Goal: Information Seeking & Learning: Learn about a topic

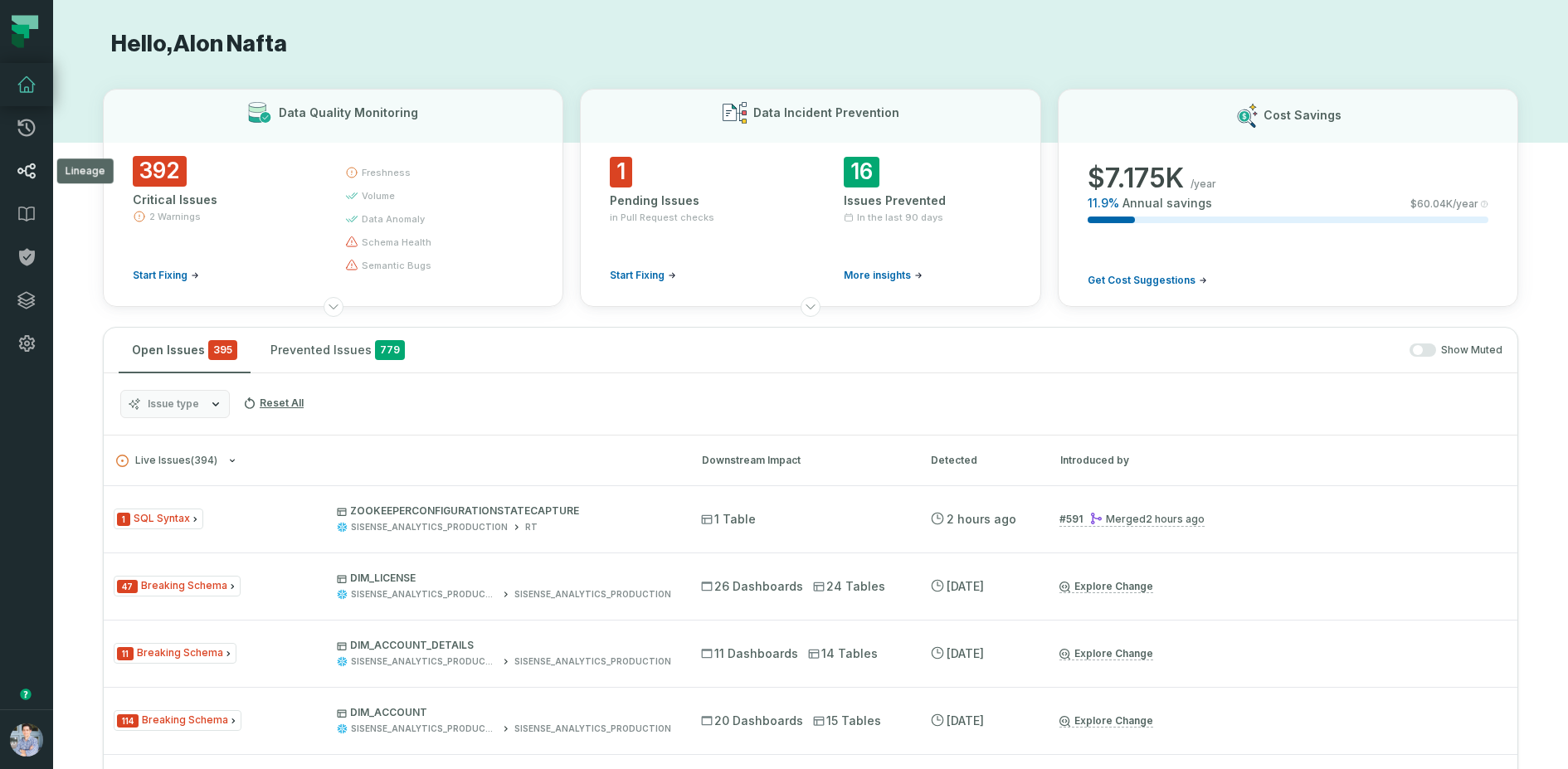
click at [22, 186] on link "Lineage" at bounding box center [27, 171] width 53 height 44
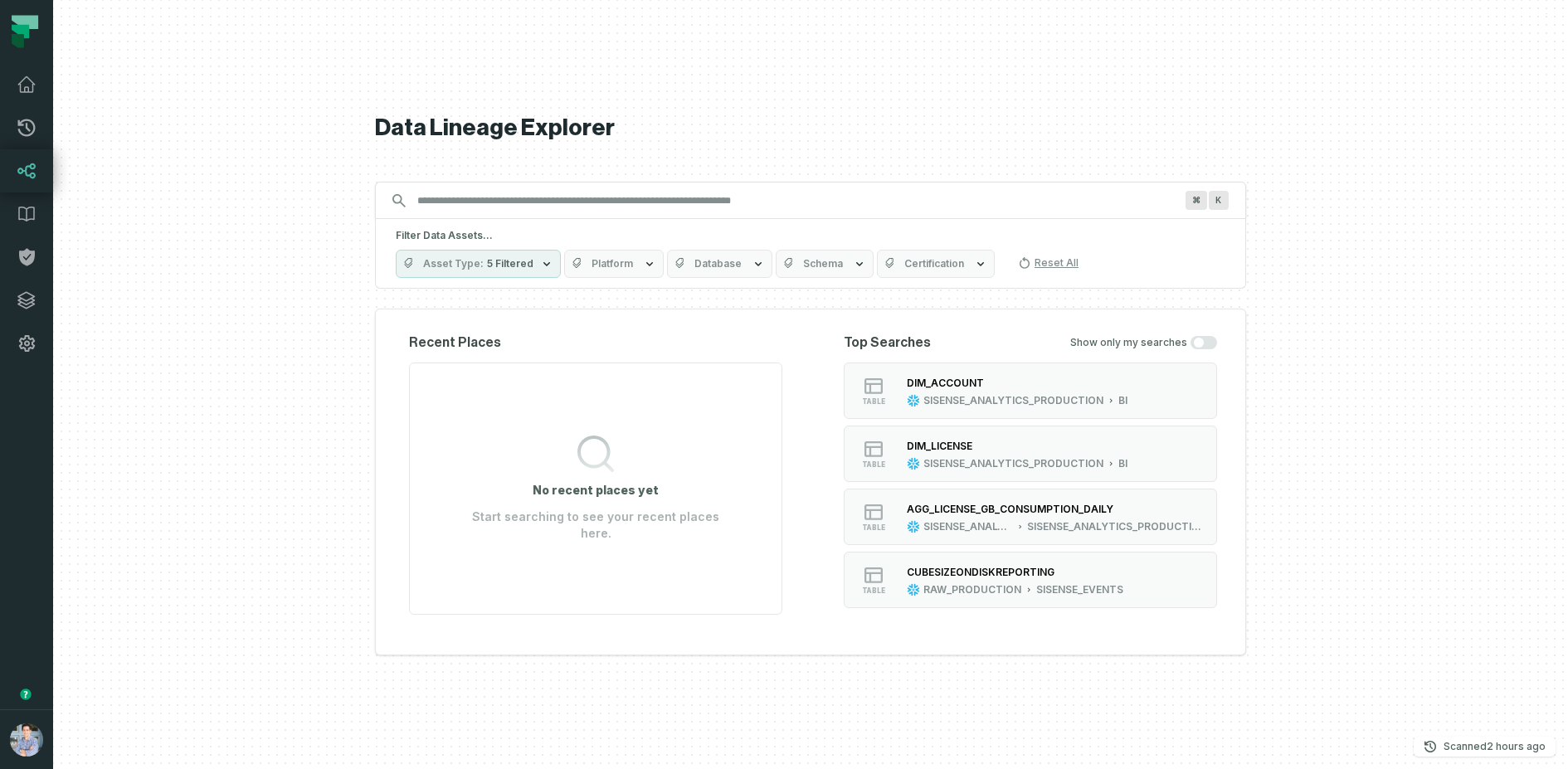
click at [250, 272] on div at bounding box center [811, 384] width 1515 height 769
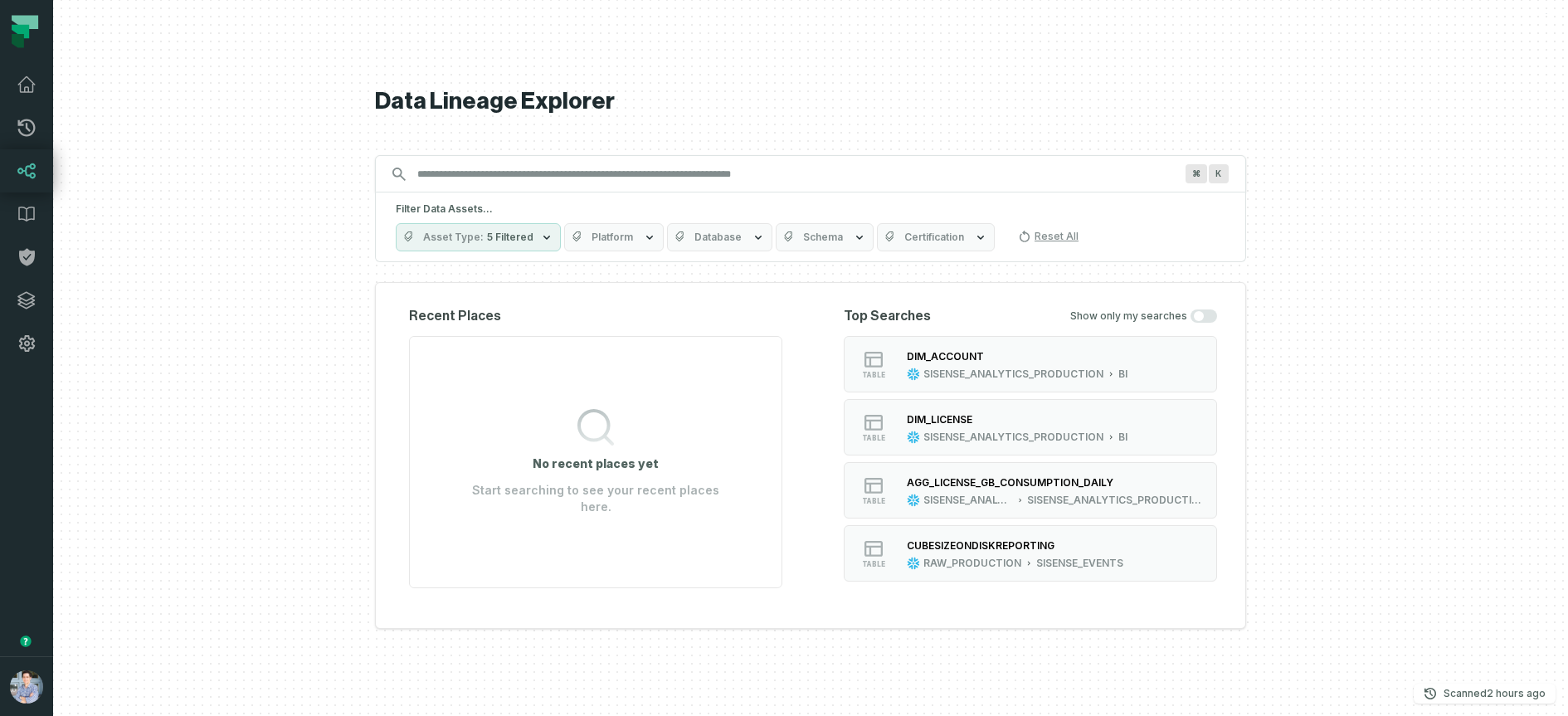
click at [177, 292] on div at bounding box center [811, 358] width 1515 height 716
click at [156, 265] on div at bounding box center [811, 358] width 1515 height 716
click at [965, 364] on div "DIM_ACCOUNT" at bounding box center [1017, 356] width 221 height 17
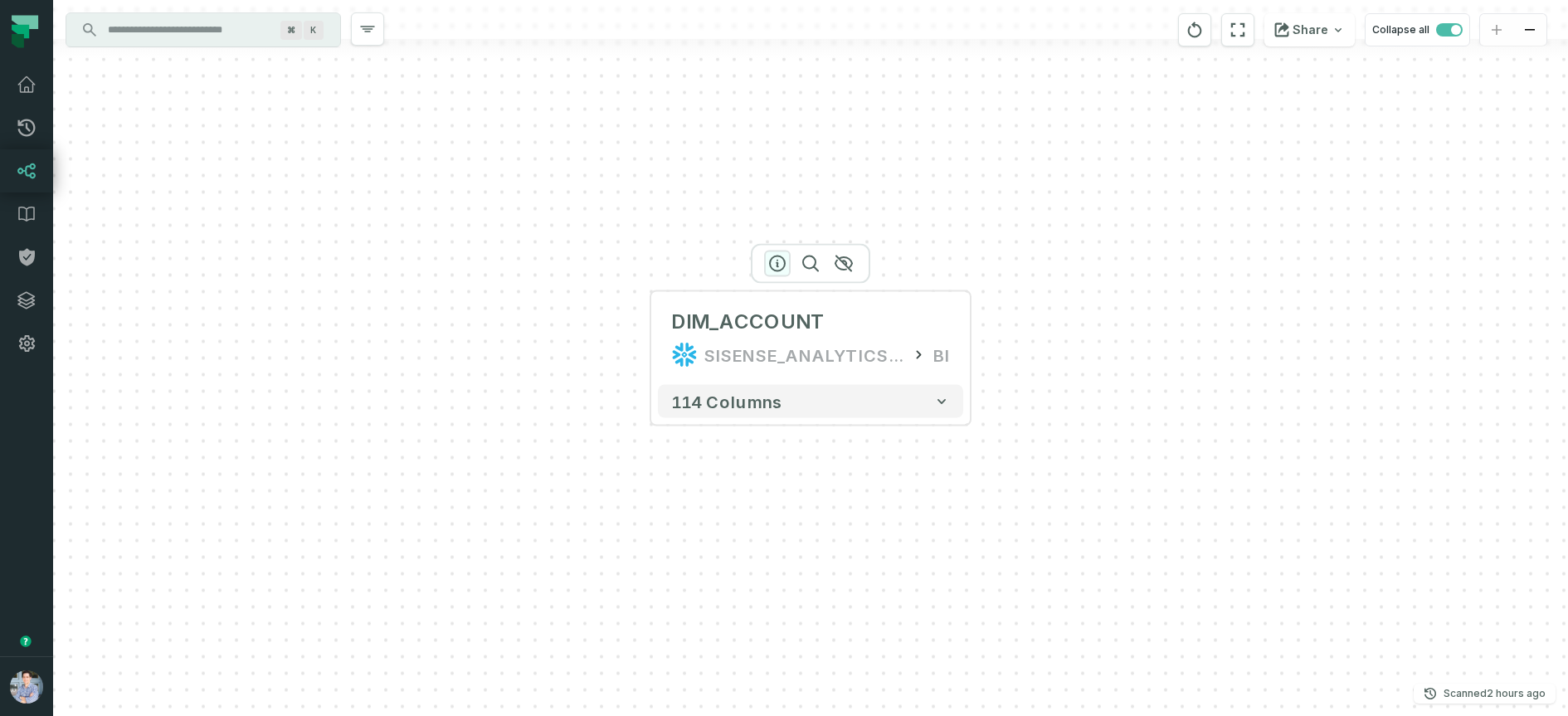
click at [776, 265] on icon "button" at bounding box center [777, 264] width 15 height 15
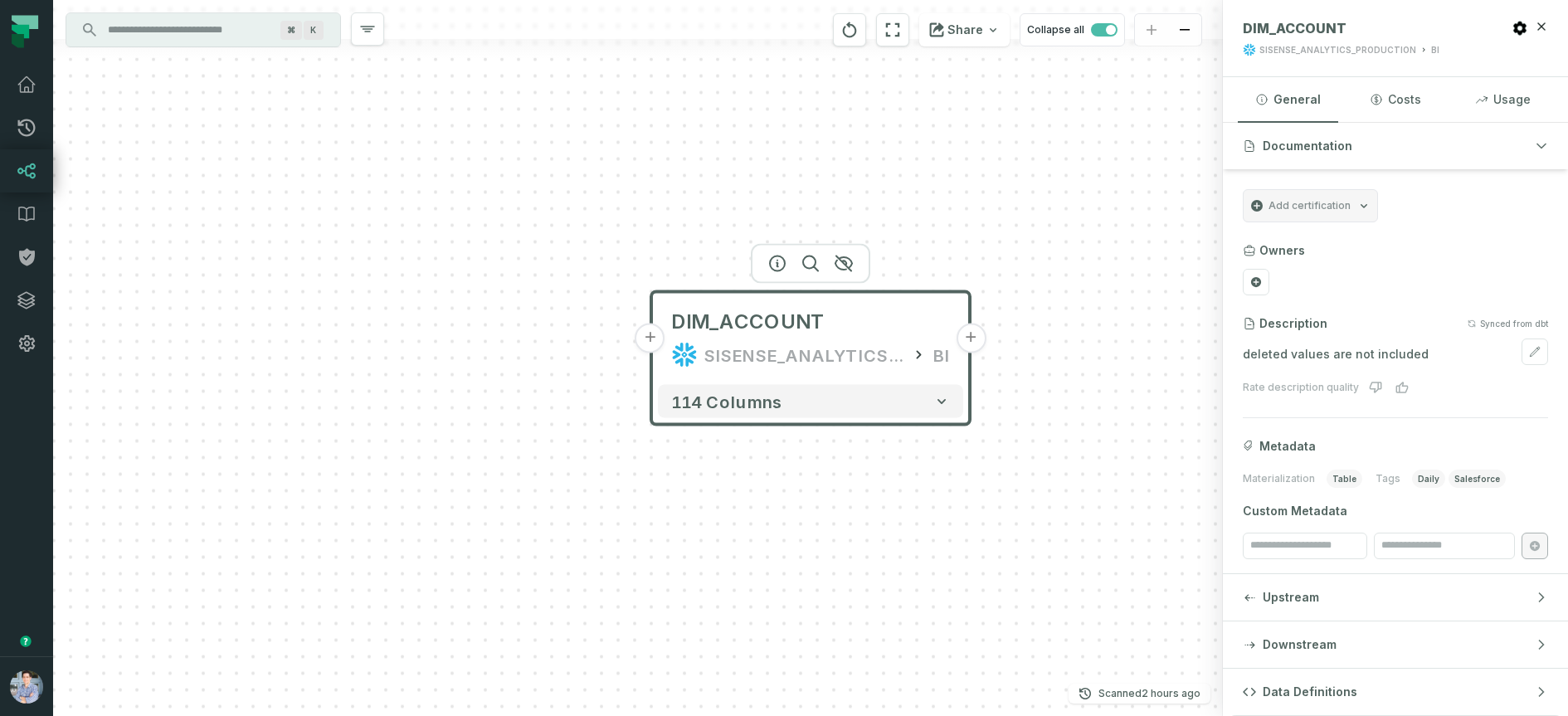
scroll to position [6, 0]
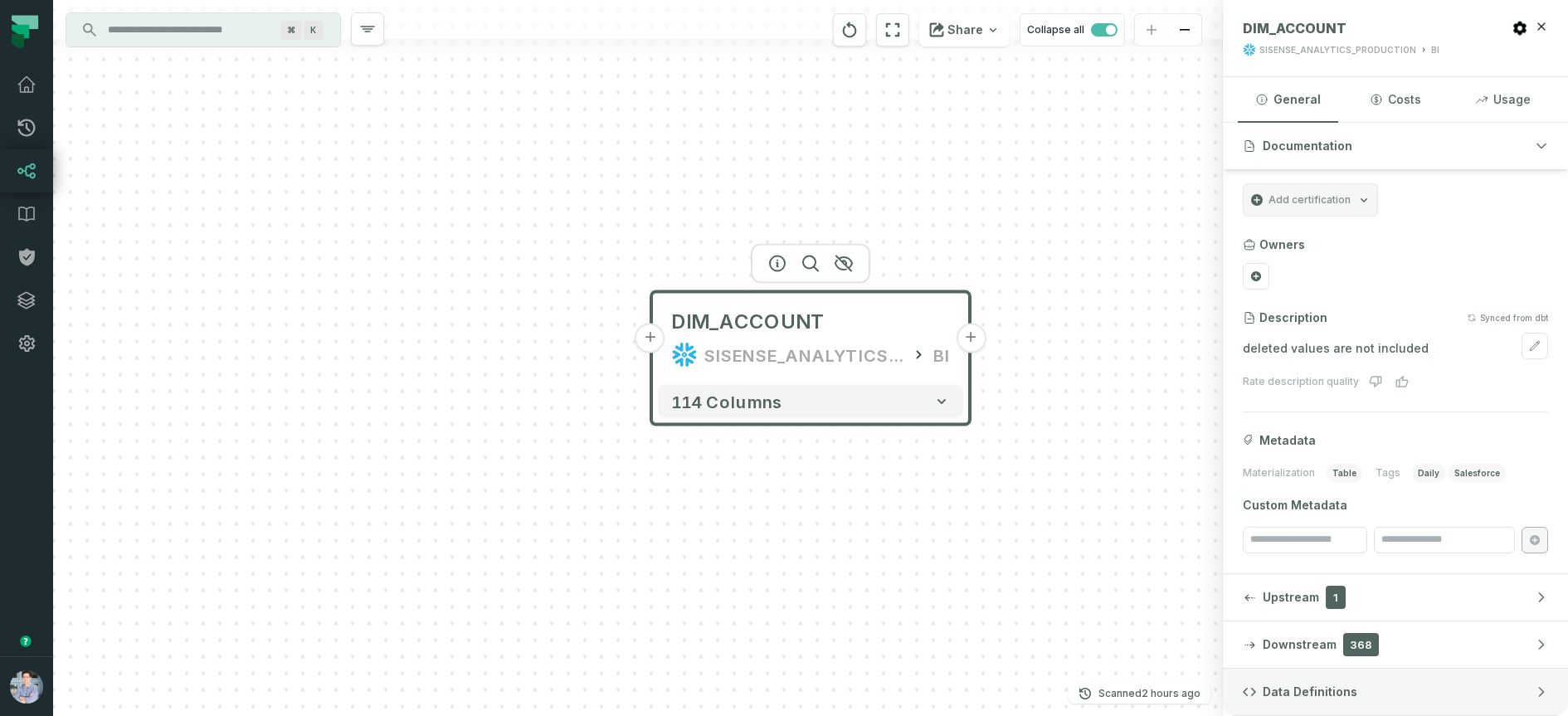
click at [1310, 693] on span "Data Definitions" at bounding box center [1310, 692] width 95 height 17
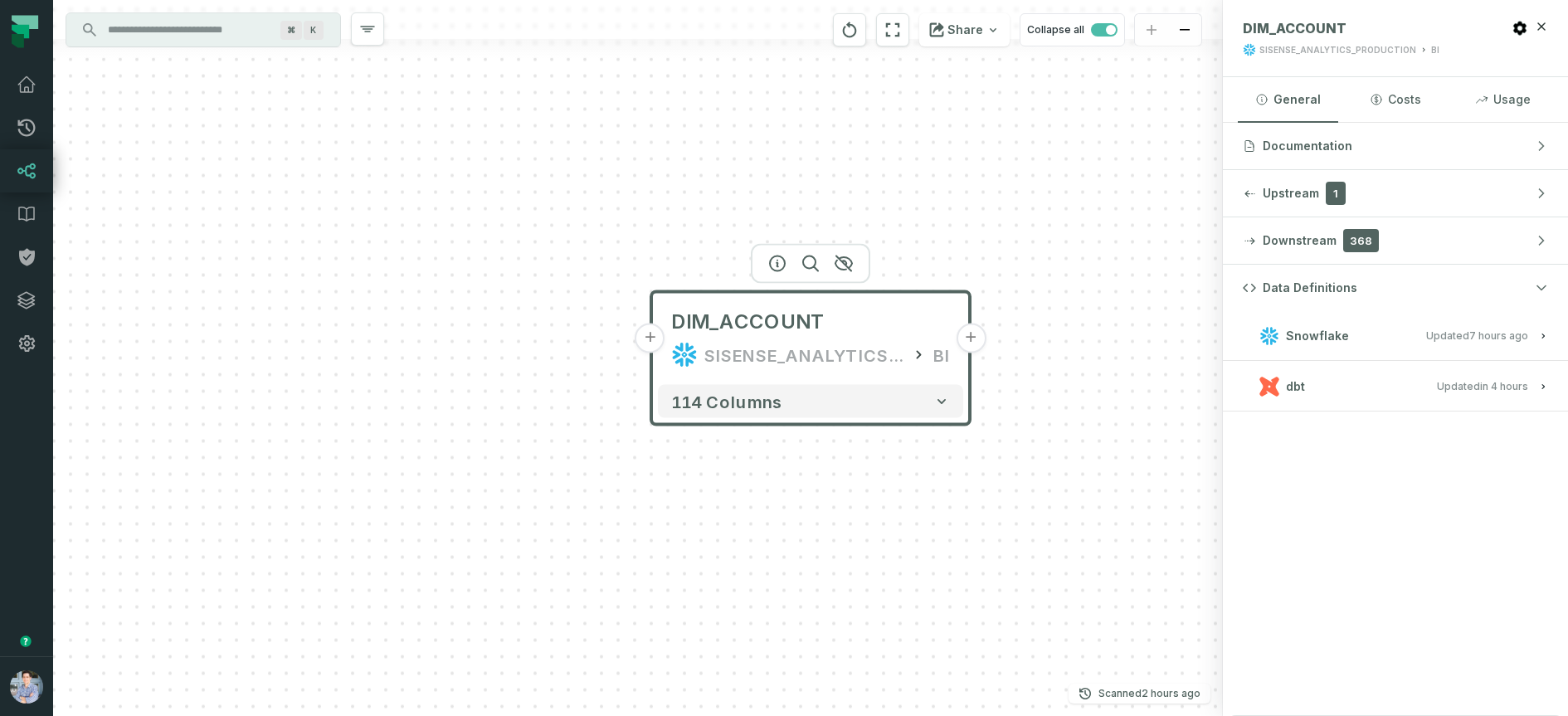
click at [1334, 386] on button "dbt Updated [DATE] 12:56:09 PM" at bounding box center [1396, 386] width 306 height 23
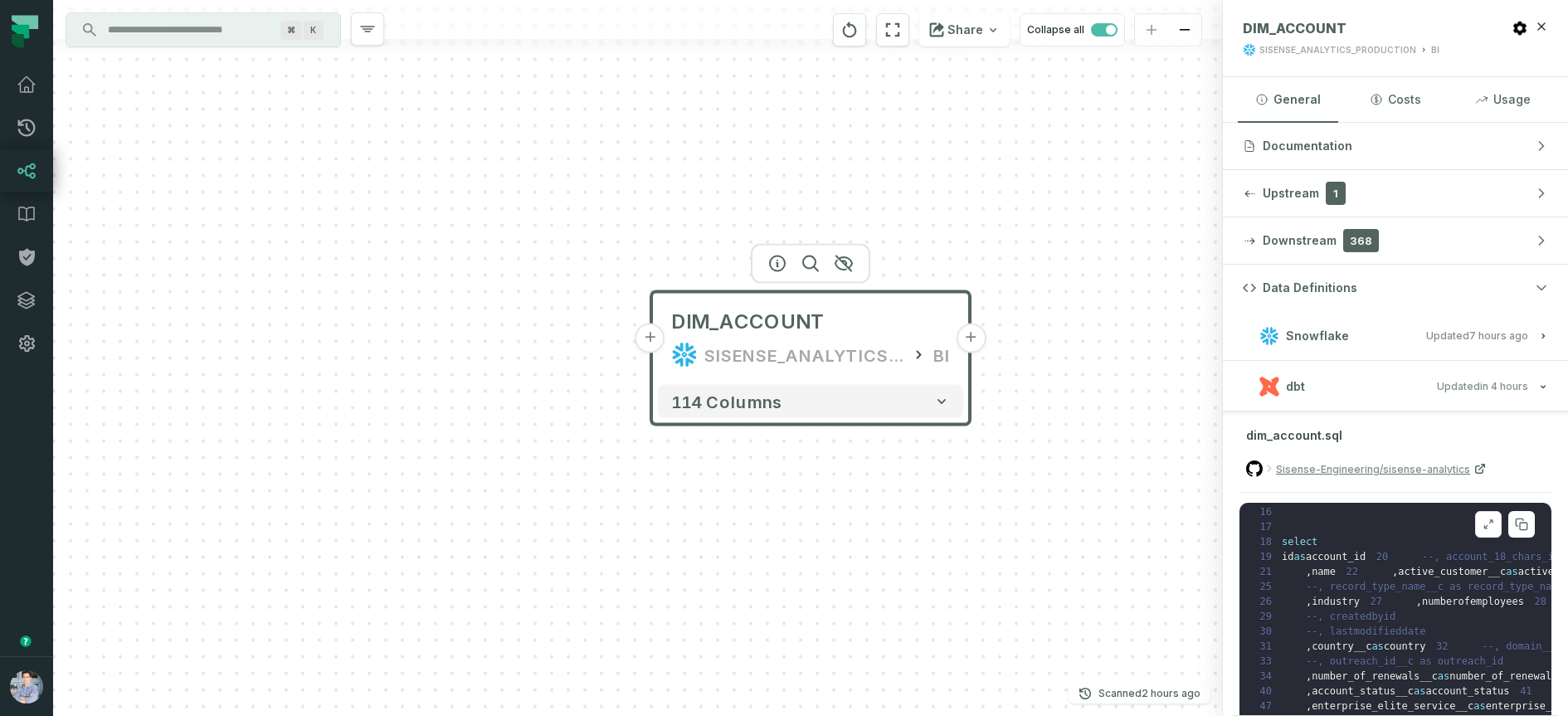
scroll to position [0, 0]
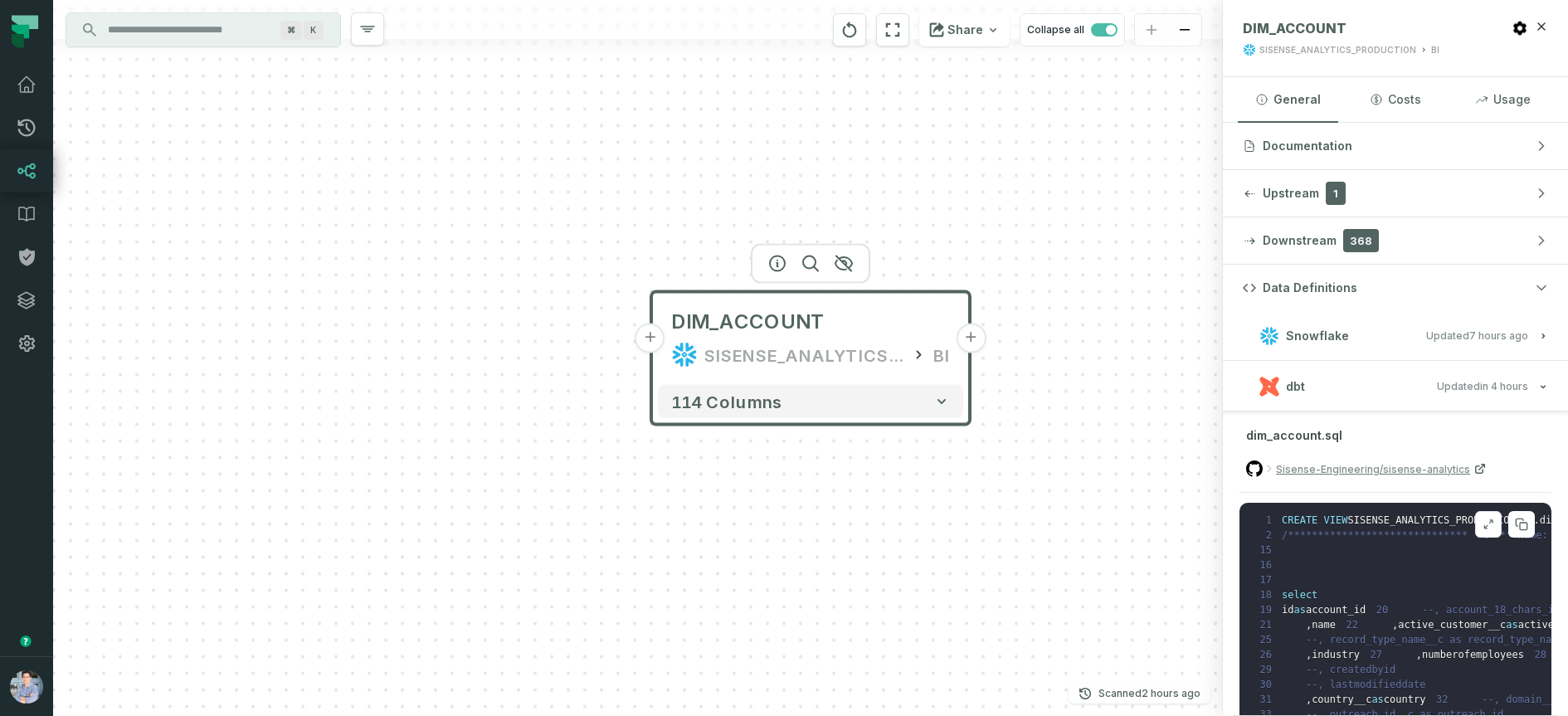
click at [1485, 523] on icon at bounding box center [1488, 525] width 11 height 13
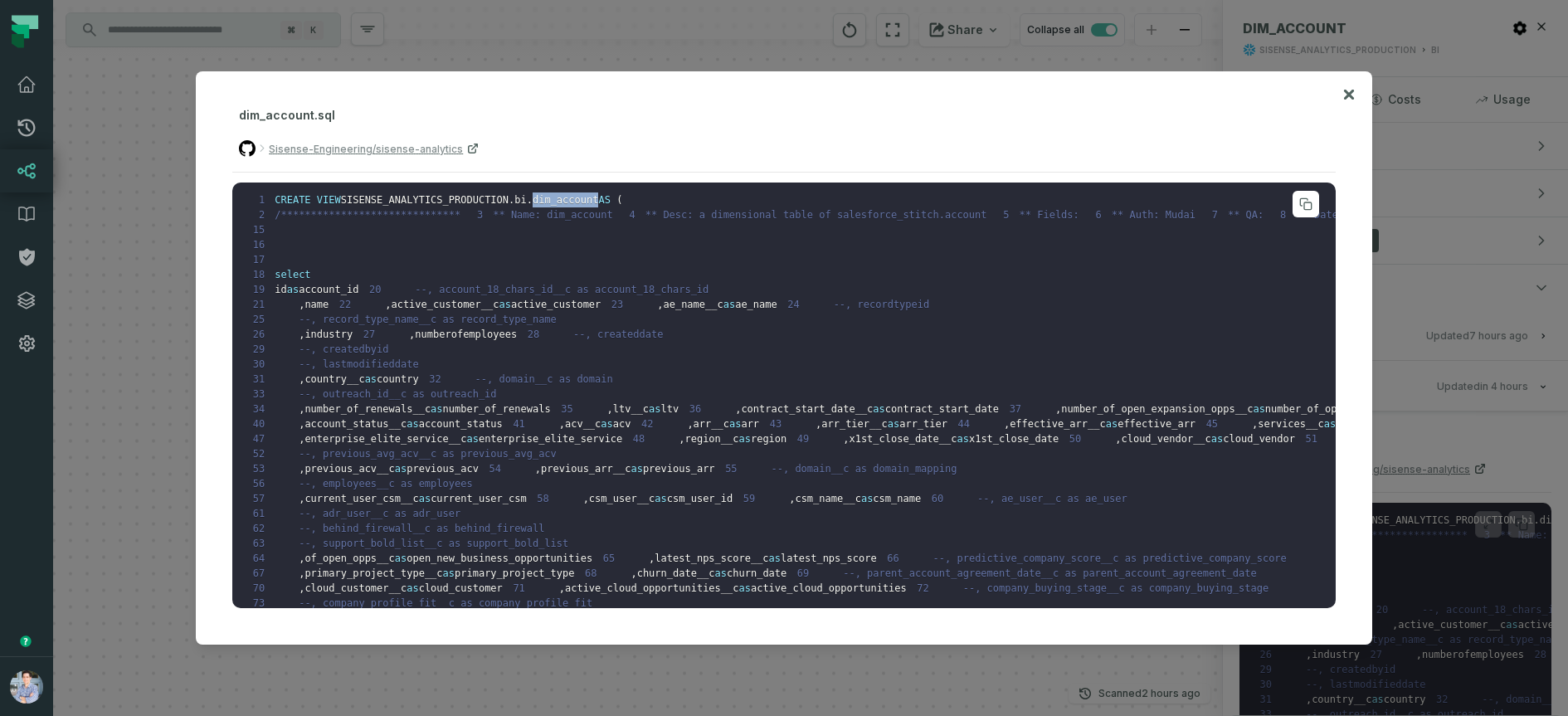
drag, startPoint x: 539, startPoint y: 198, endPoint x: 602, endPoint y: 201, distance: 63.1
click at [598, 201] on span "dim_account" at bounding box center [565, 200] width 65 height 11
click at [1352, 90] on icon at bounding box center [1349, 94] width 11 height 20
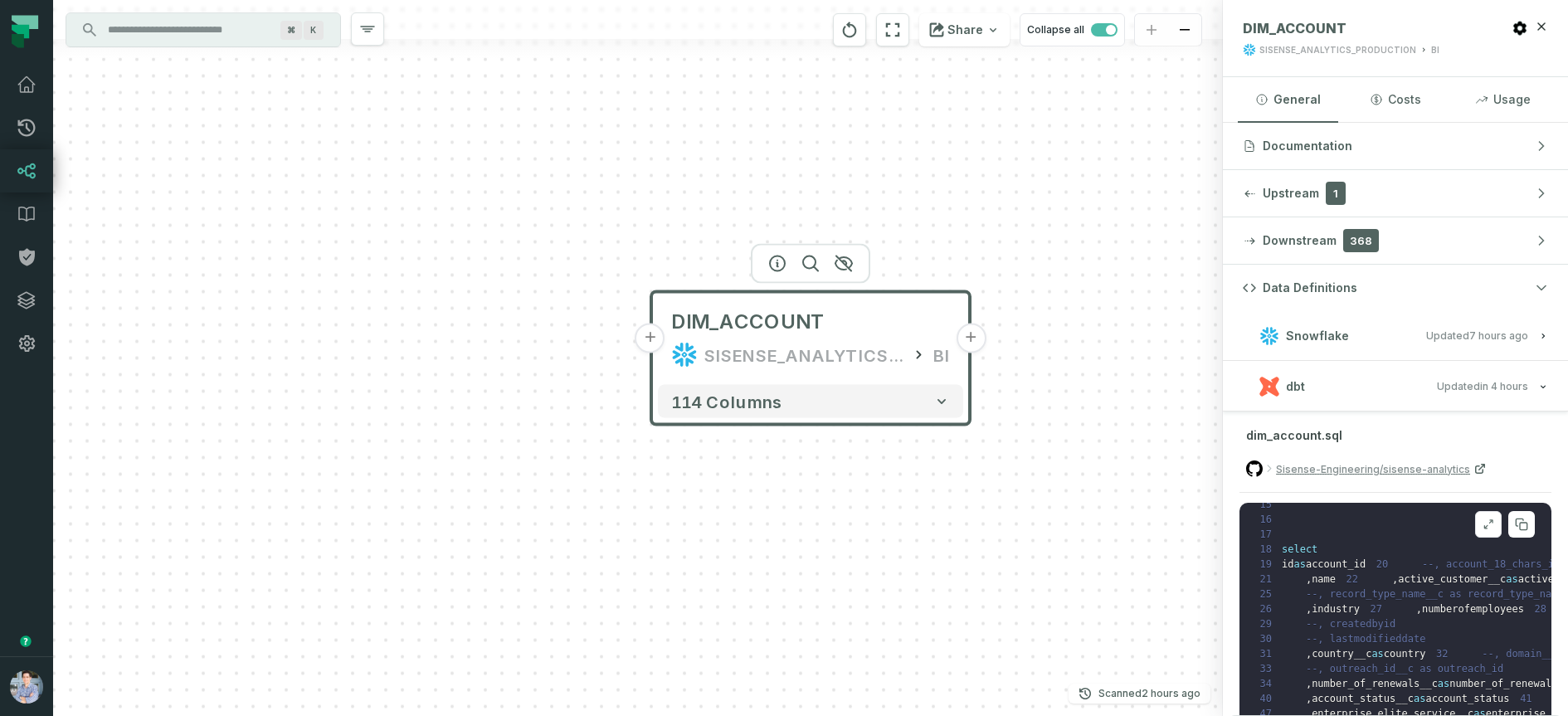
scroll to position [71, 0]
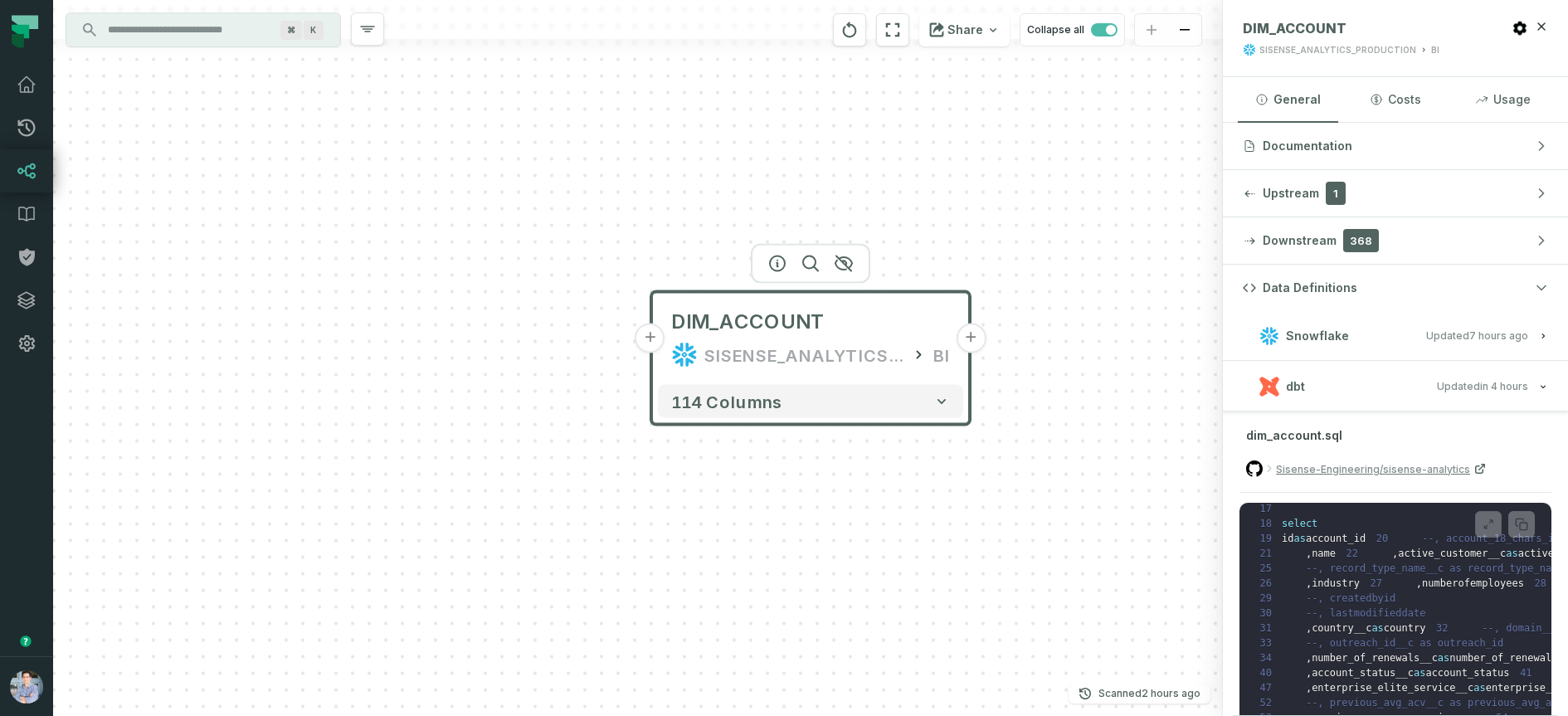
click at [650, 339] on button "+" at bounding box center [650, 339] width 30 height 30
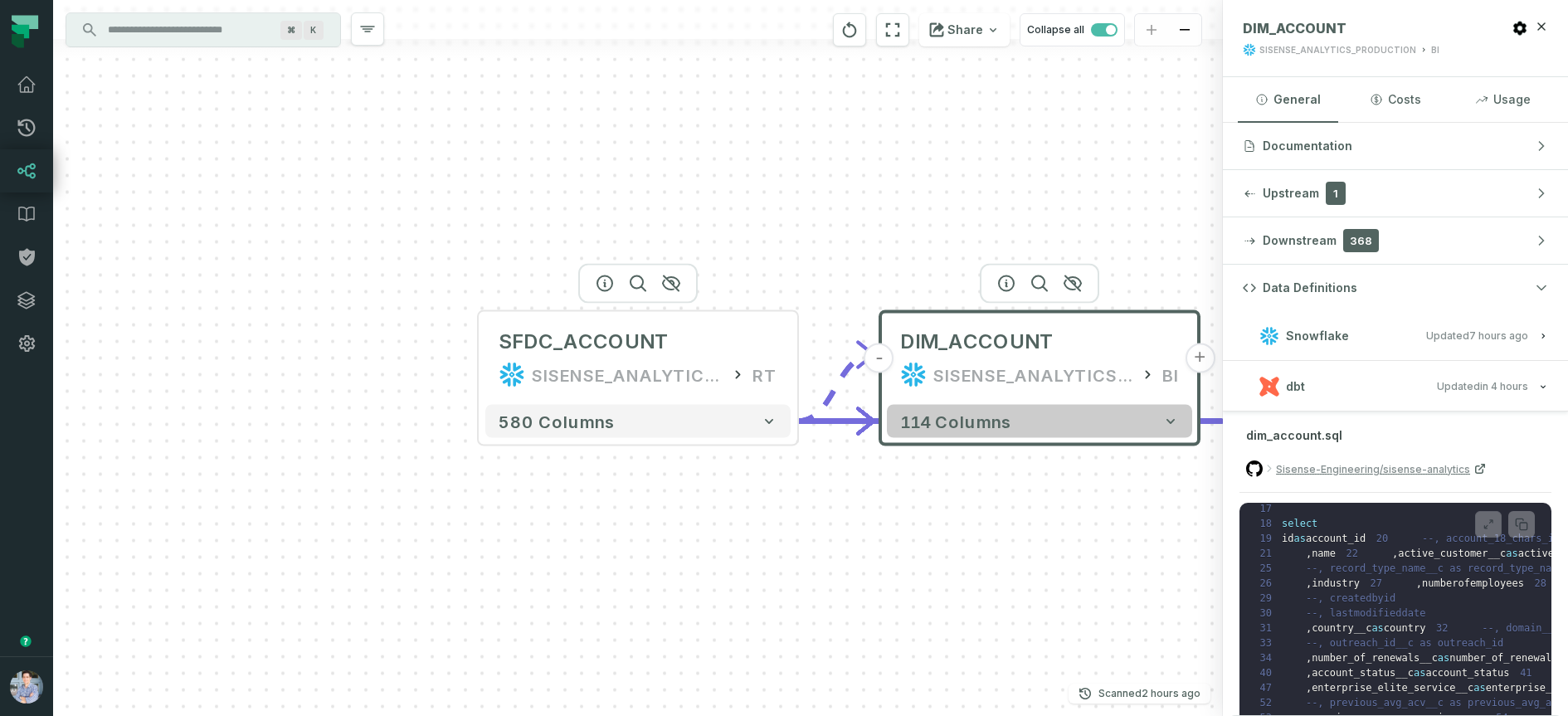
click at [1142, 420] on button "114 columns" at bounding box center [1040, 421] width 306 height 33
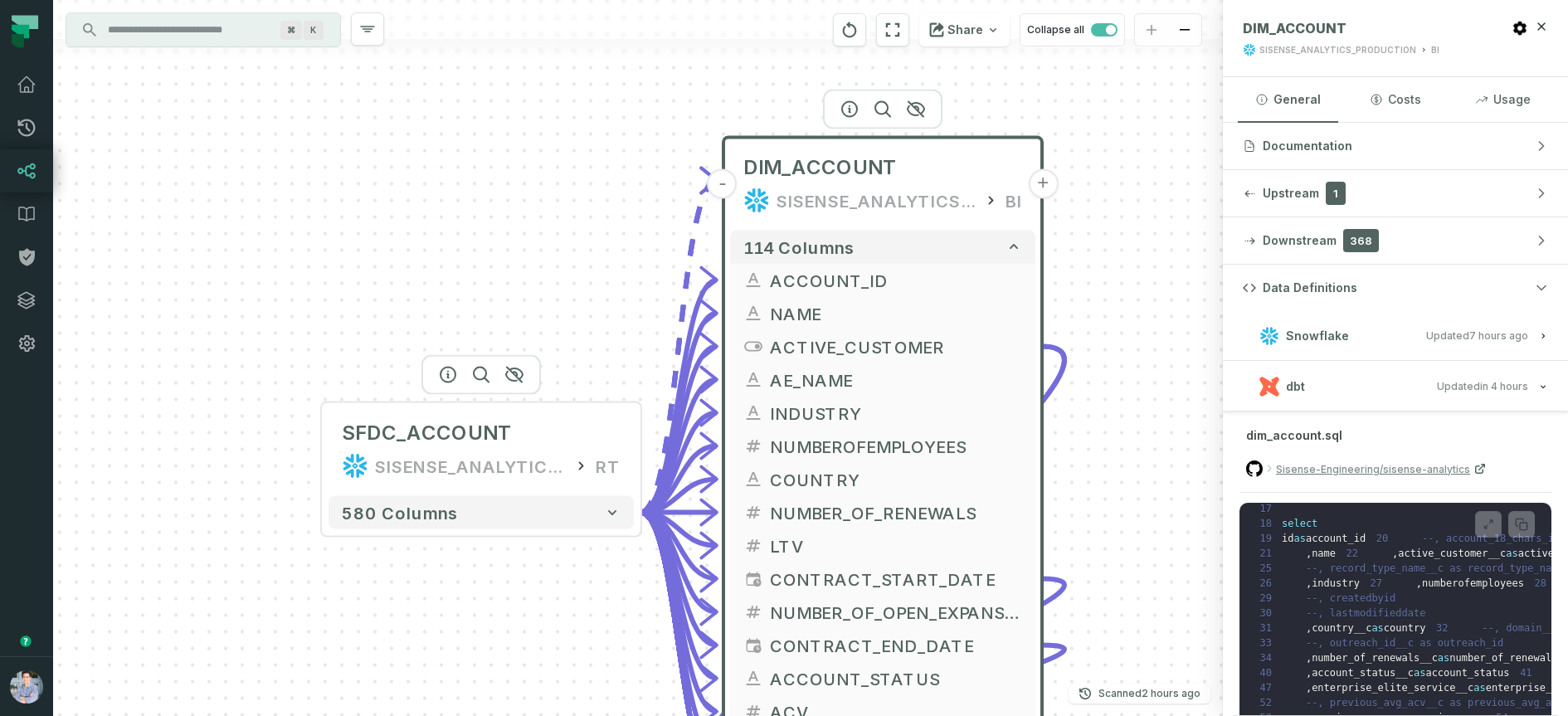
drag, startPoint x: 646, startPoint y: 426, endPoint x: 481, endPoint y: 242, distance: 247.1
click at [481, 242] on div "SFDC_ACCOUNT SISENSE_ANALYTICS_PRODUCTION RT + 580 columns - DIM_ACCOUNT SISENS…" at bounding box center [638, 358] width 1170 height 716
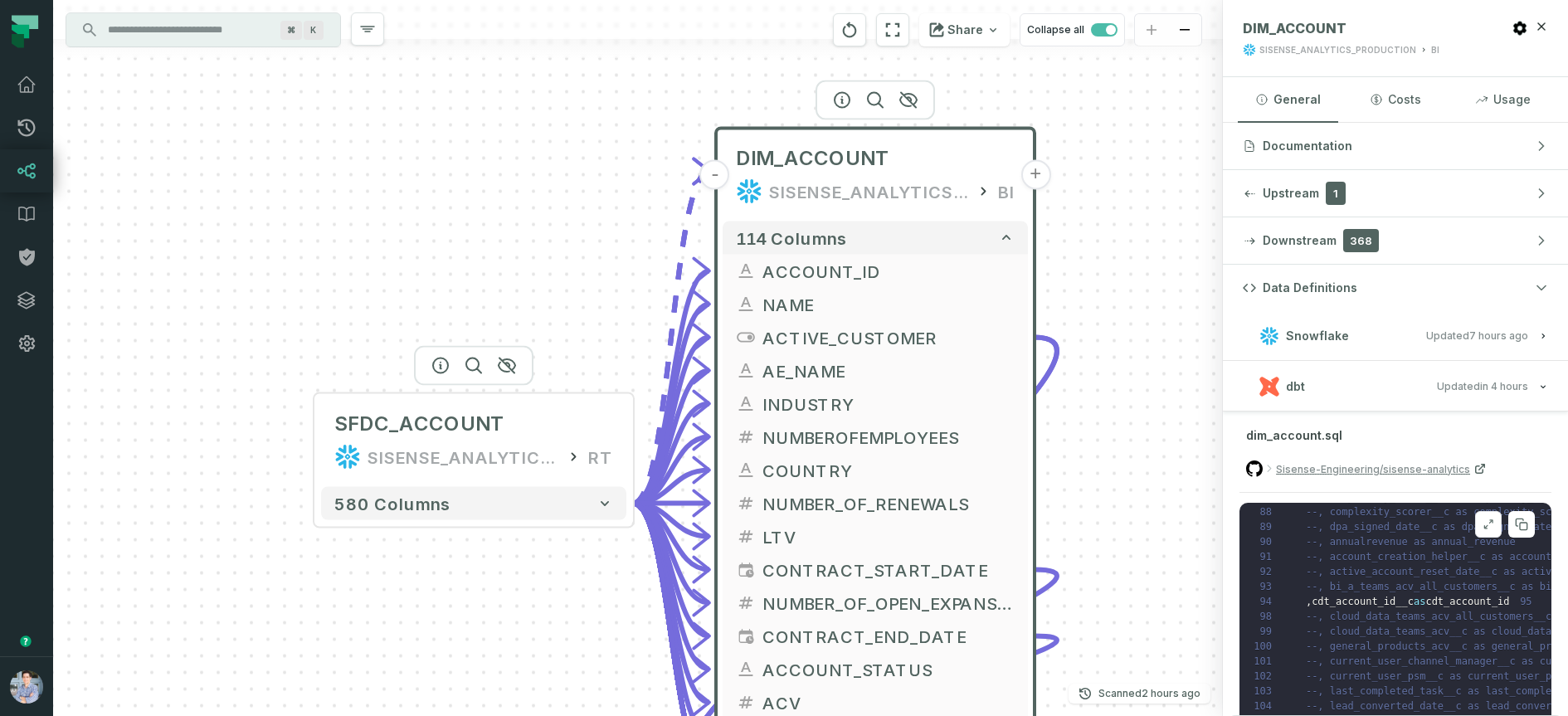
scroll to position [574, 0]
drag, startPoint x: 1318, startPoint y: 543, endPoint x: 1397, endPoint y: 541, distance: 79.0
click at [1397, 541] on pre "**********" at bounding box center [1396, 669] width 312 height 332
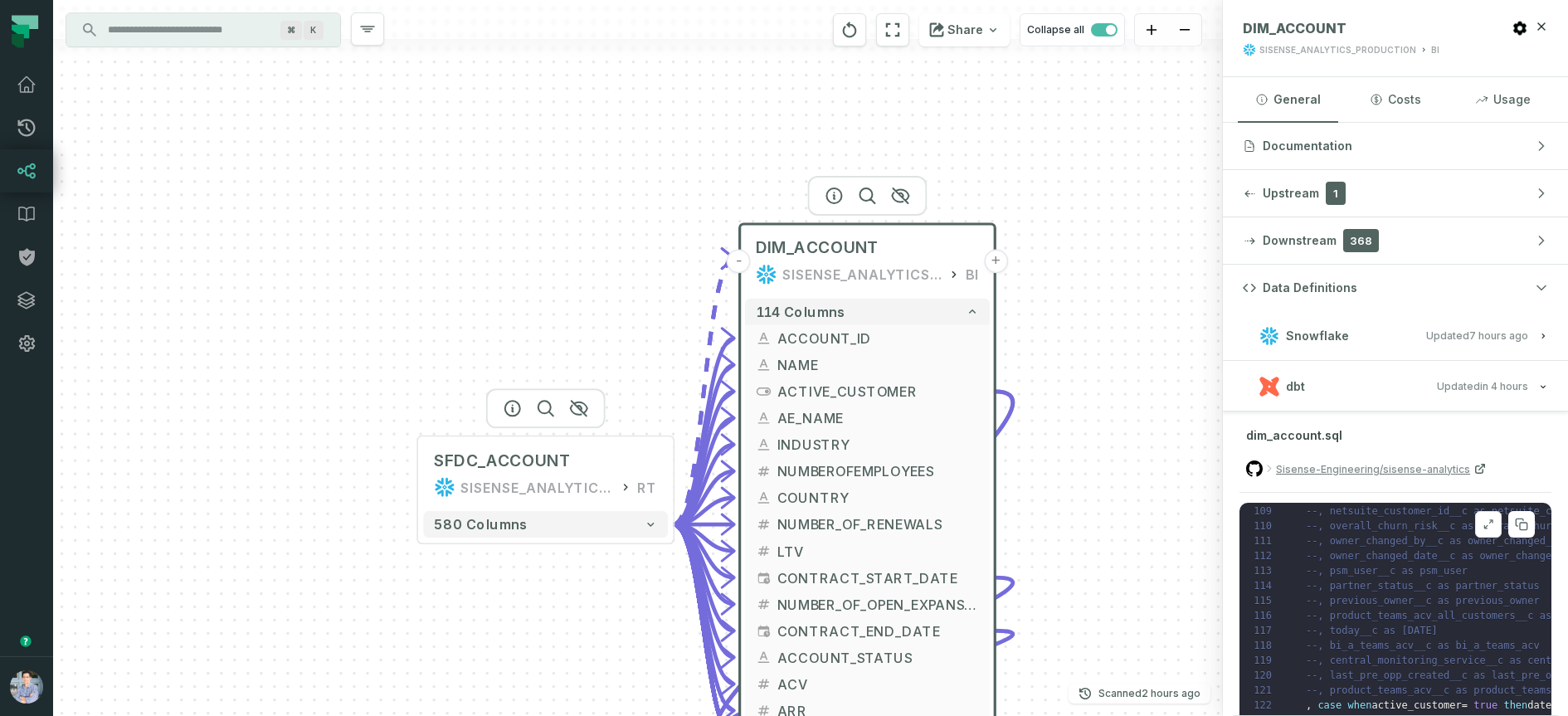
scroll to position [847, 0]
click at [788, 683] on span "ACV" at bounding box center [879, 684] width 203 height 20
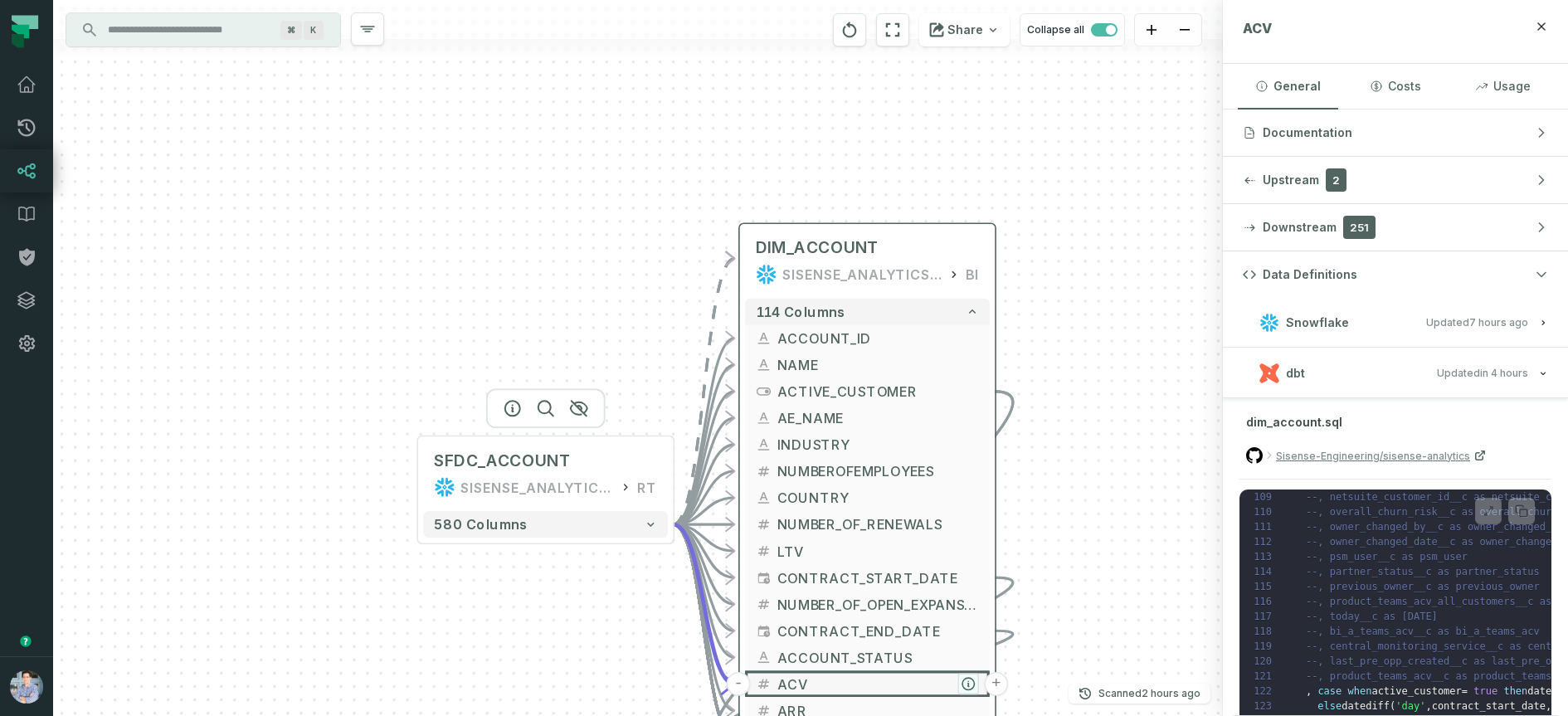
click at [969, 685] on icon "button" at bounding box center [969, 684] width 11 height 11
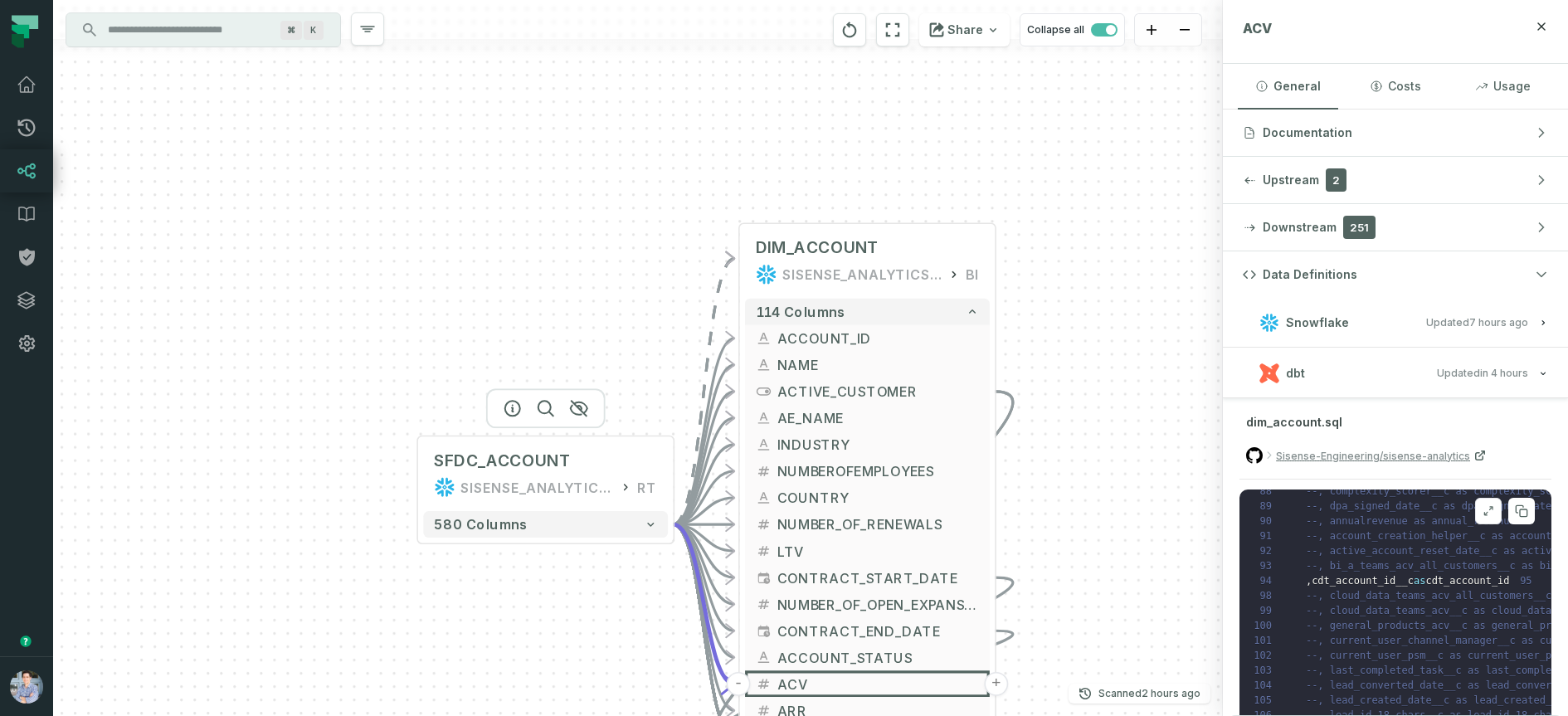
scroll to position [494, 0]
drag, startPoint x: 1310, startPoint y: 608, endPoint x: 1489, endPoint y: 597, distance: 179.3
click at [1438, 613] on pre "**********" at bounding box center [1396, 655] width 312 height 332
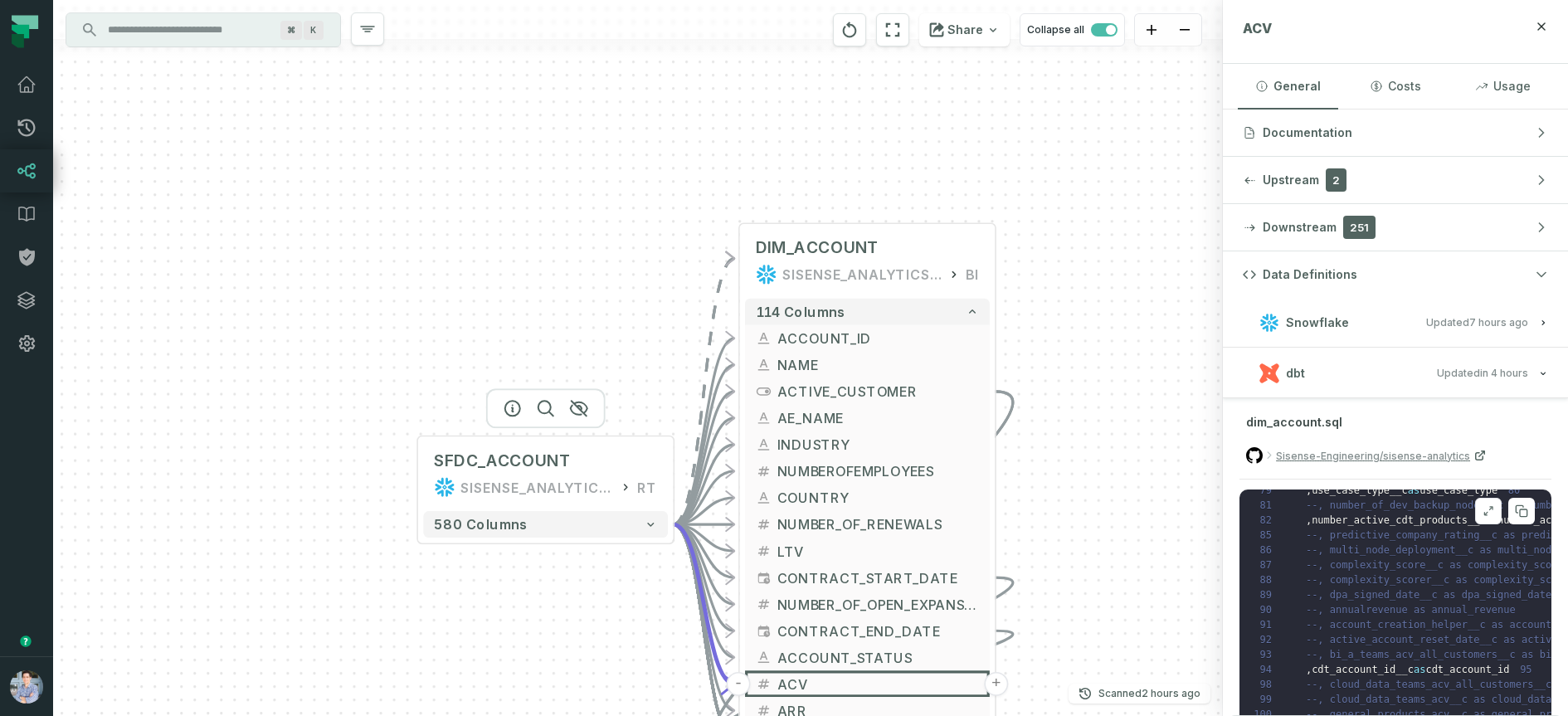
drag, startPoint x: 1314, startPoint y: 608, endPoint x: 1417, endPoint y: 608, distance: 103.0
click at [1417, 608] on pre "**********" at bounding box center [1396, 655] width 312 height 332
drag, startPoint x: 1307, startPoint y: 614, endPoint x: 1440, endPoint y: 605, distance: 133.3
click at [1440, 605] on pre "**********" at bounding box center [1396, 655] width 312 height 332
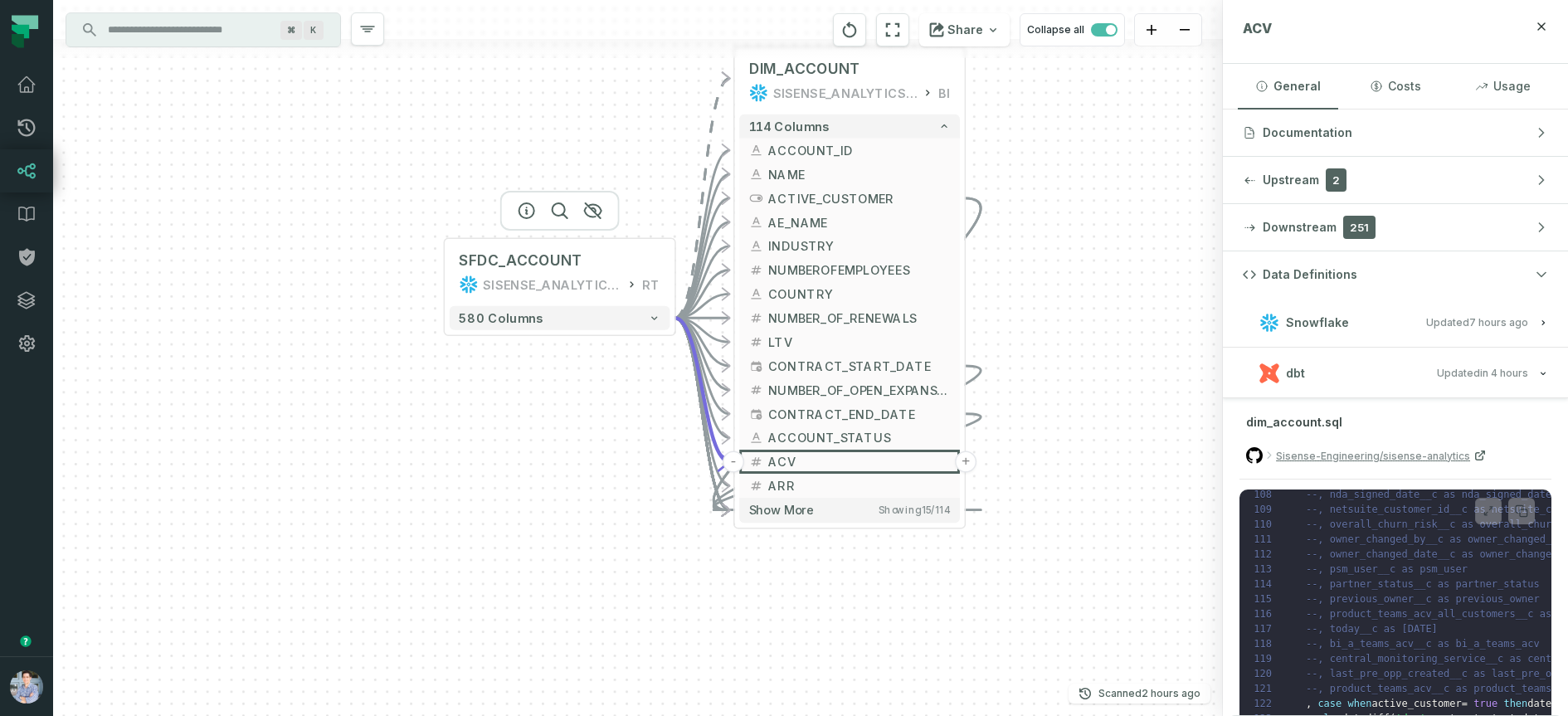
drag, startPoint x: 1150, startPoint y: 568, endPoint x: 1104, endPoint y: 358, distance: 215.0
click at [1104, 358] on div "SFDC_ACCOUNT SISENSE_ANALYTICS_PRODUCTION RT + 580 columns - DIM_ACCOUNT SISENS…" at bounding box center [638, 358] width 1170 height 716
click at [1453, 374] on span "Updated [DATE] 12:56:09 PM" at bounding box center [1483, 372] width 91 height 12
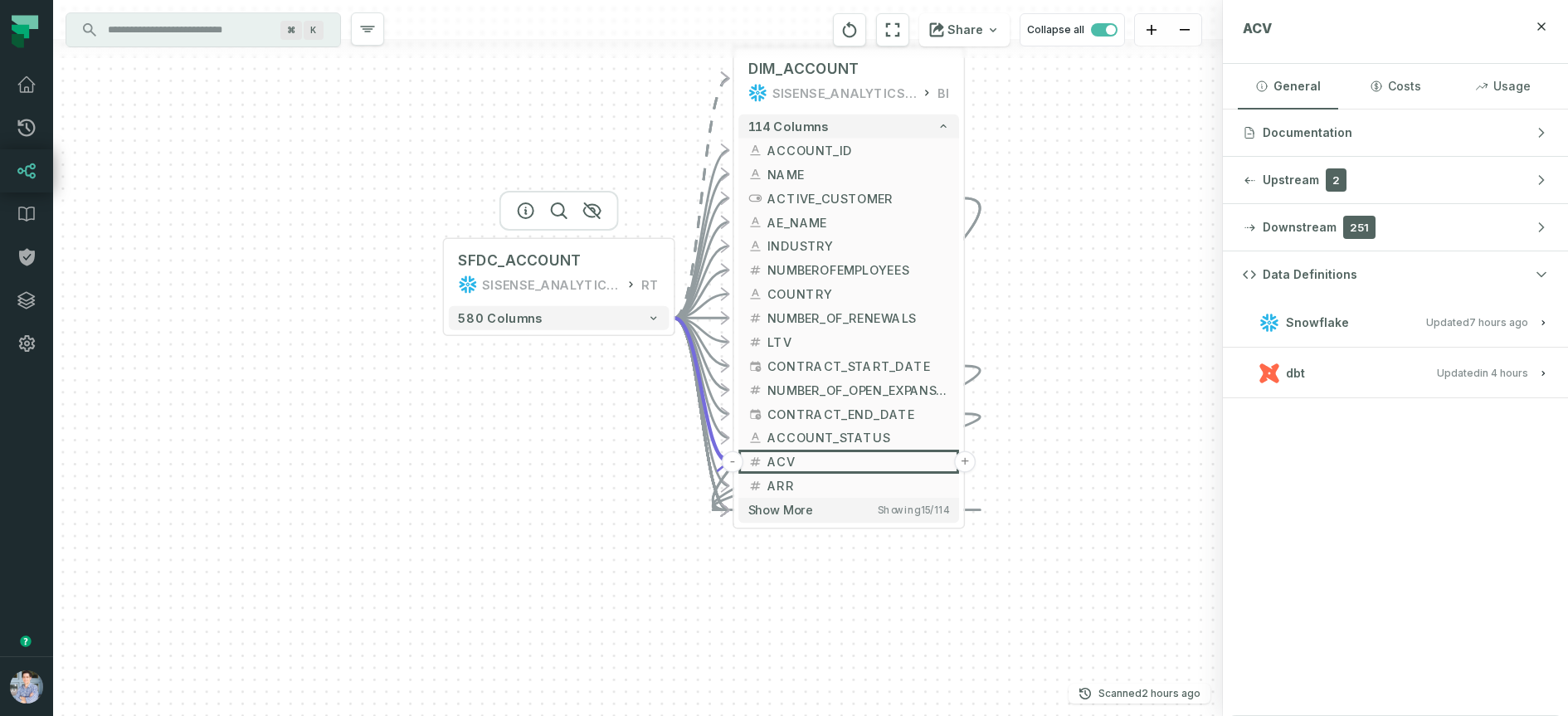
click at [1100, 439] on div "SFDC_ACCOUNT SISENSE_ANALYTICS_PRODUCTION RT + 580 columns - DIM_ACCOUNT SISENS…" at bounding box center [638, 358] width 1170 height 716
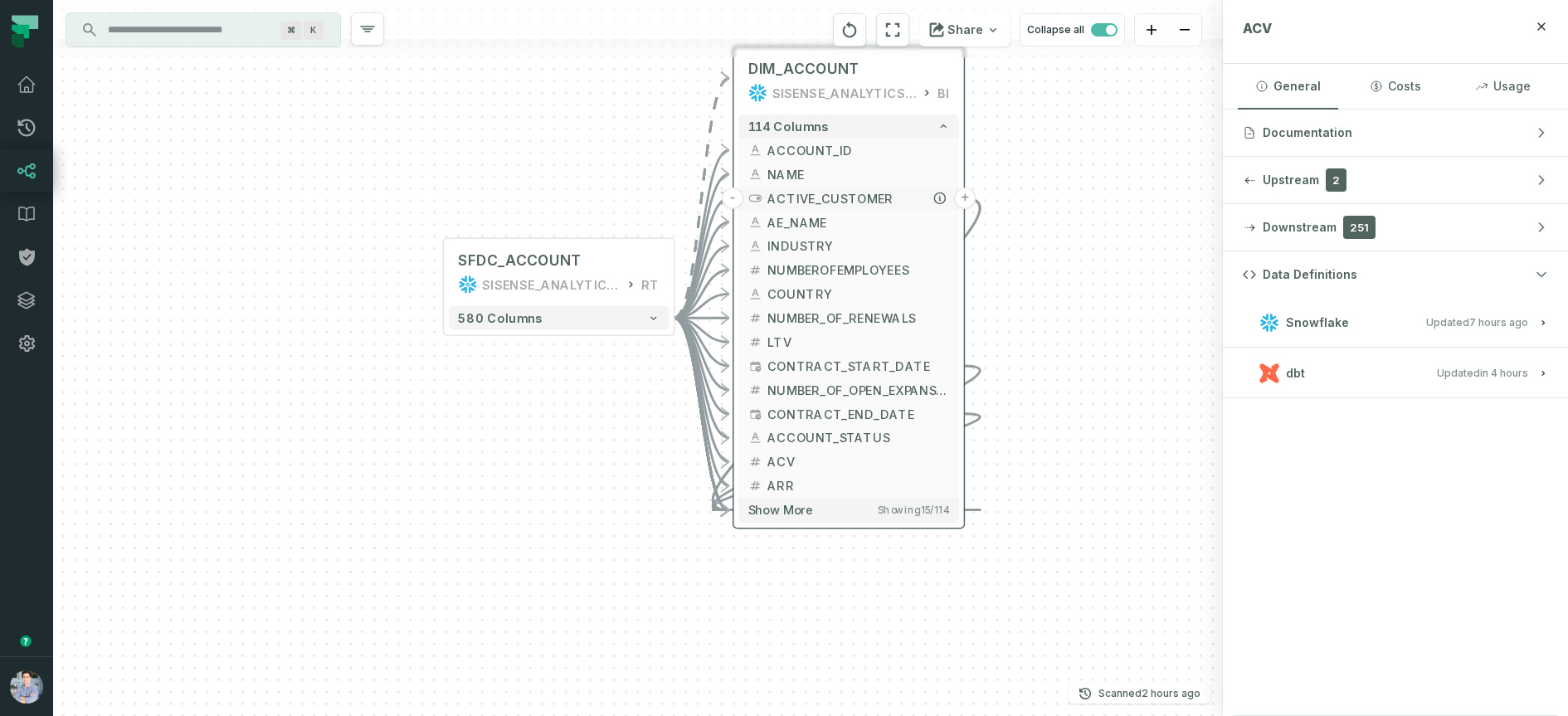
click at [835, 201] on span "ACTIVE_CUSTOMER" at bounding box center [859, 198] width 182 height 18
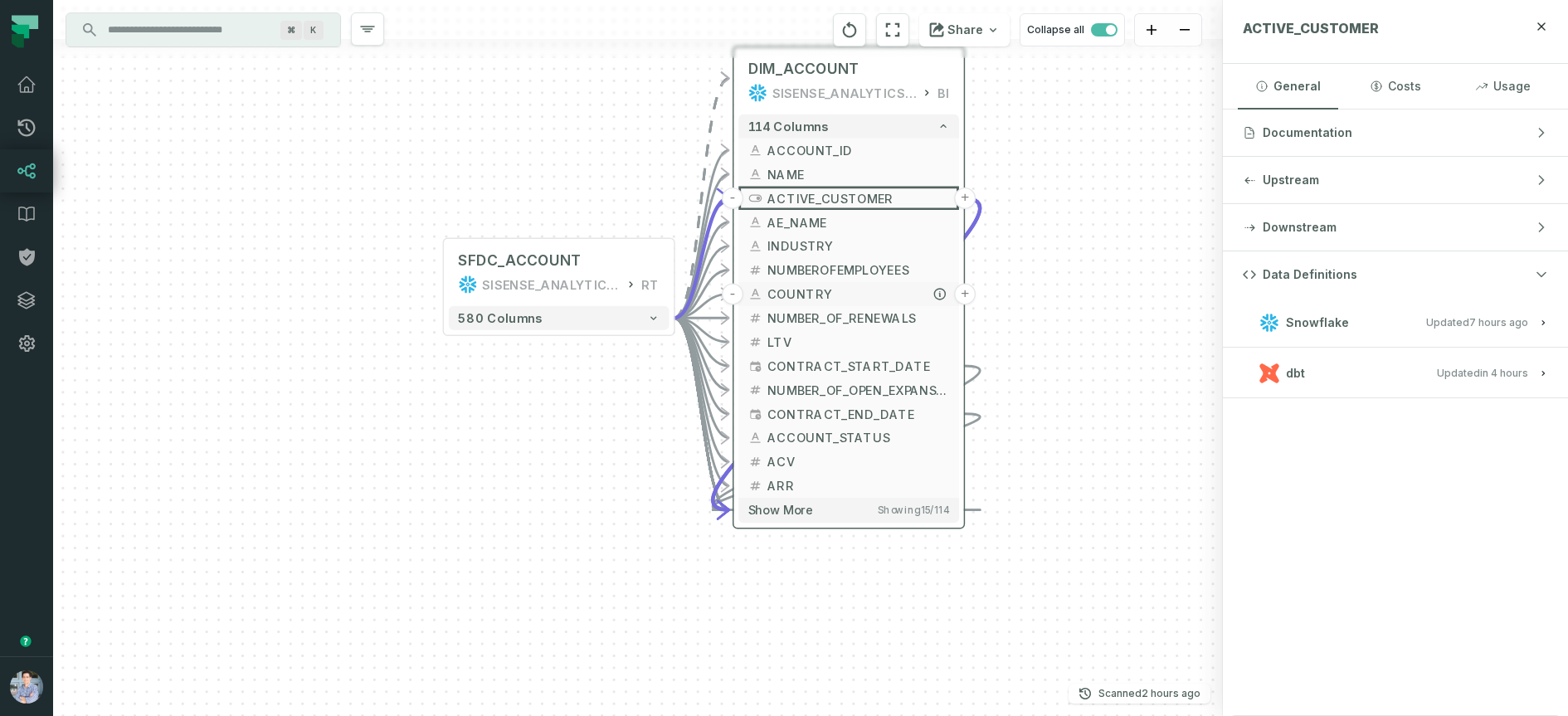
click at [828, 282] on button "COUNTRY" at bounding box center [848, 294] width 221 height 24
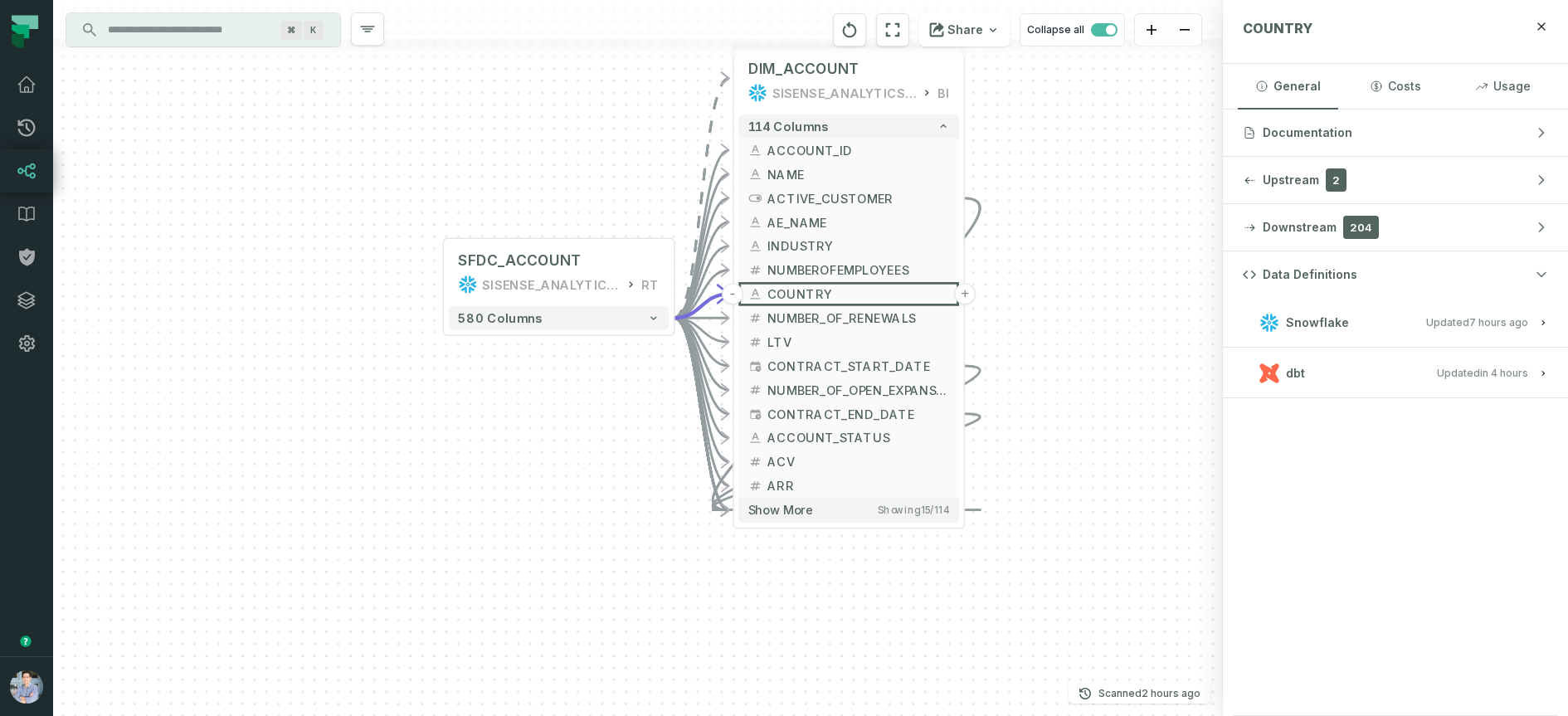
click at [602, 162] on div "SFDC_ACCOUNT SISENSE_ANALYTICS_PRODUCTION RT + 580 columns - DIM_ACCOUNT SISENS…" at bounding box center [638, 358] width 1170 height 716
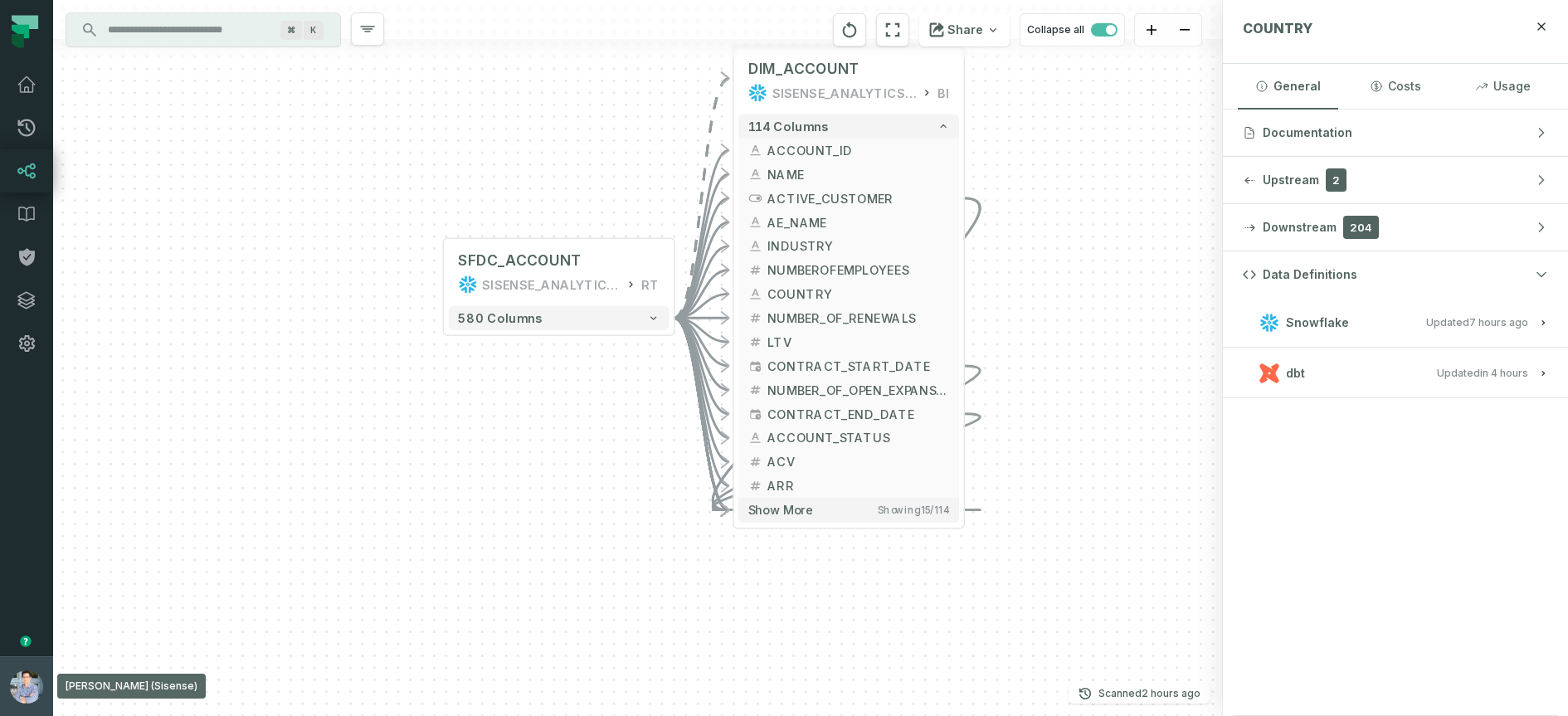
click at [12, 666] on button "[PERSON_NAME] (Sisense) [EMAIL_ADDRESS][DOMAIN_NAME]" at bounding box center [27, 686] width 53 height 60
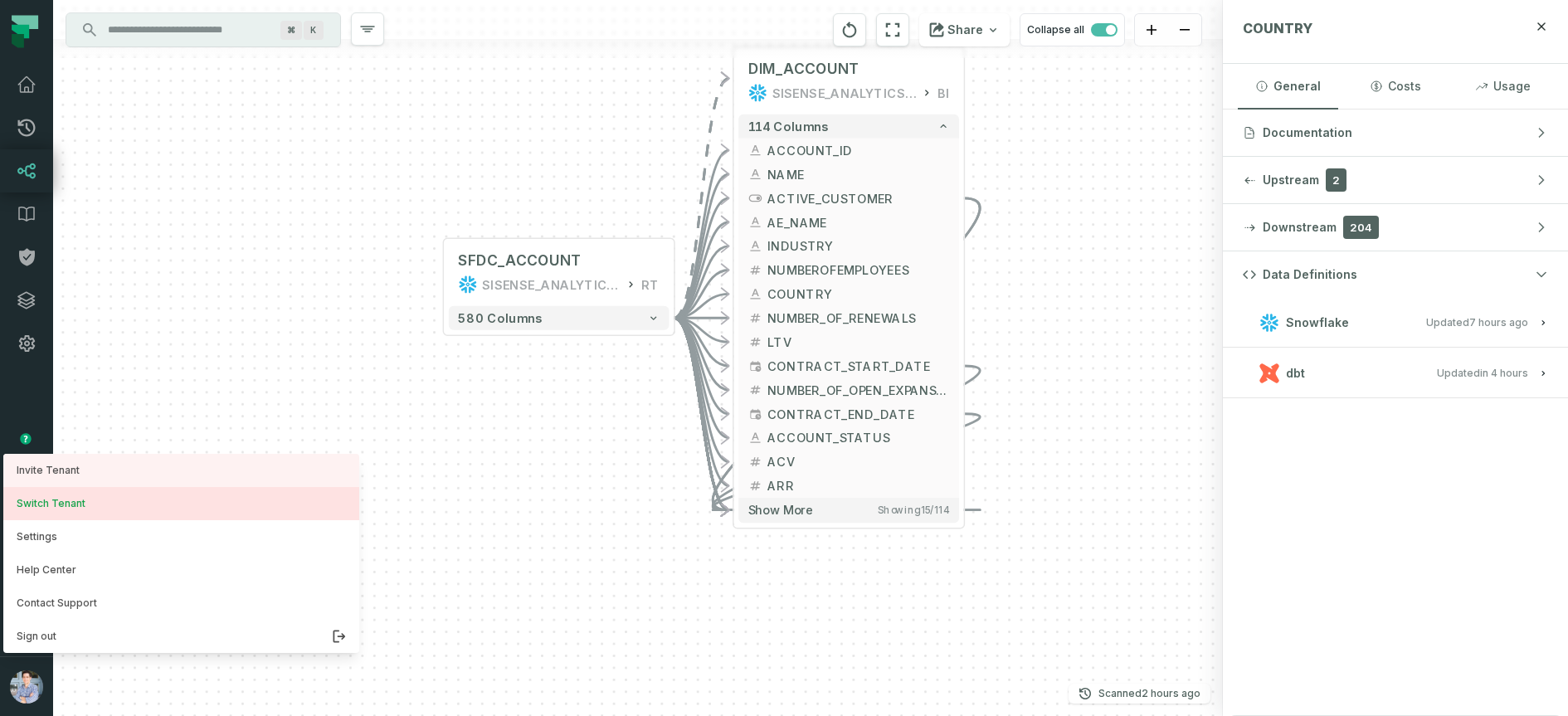
click at [80, 494] on button "Switch Tenant" at bounding box center [182, 503] width 356 height 33
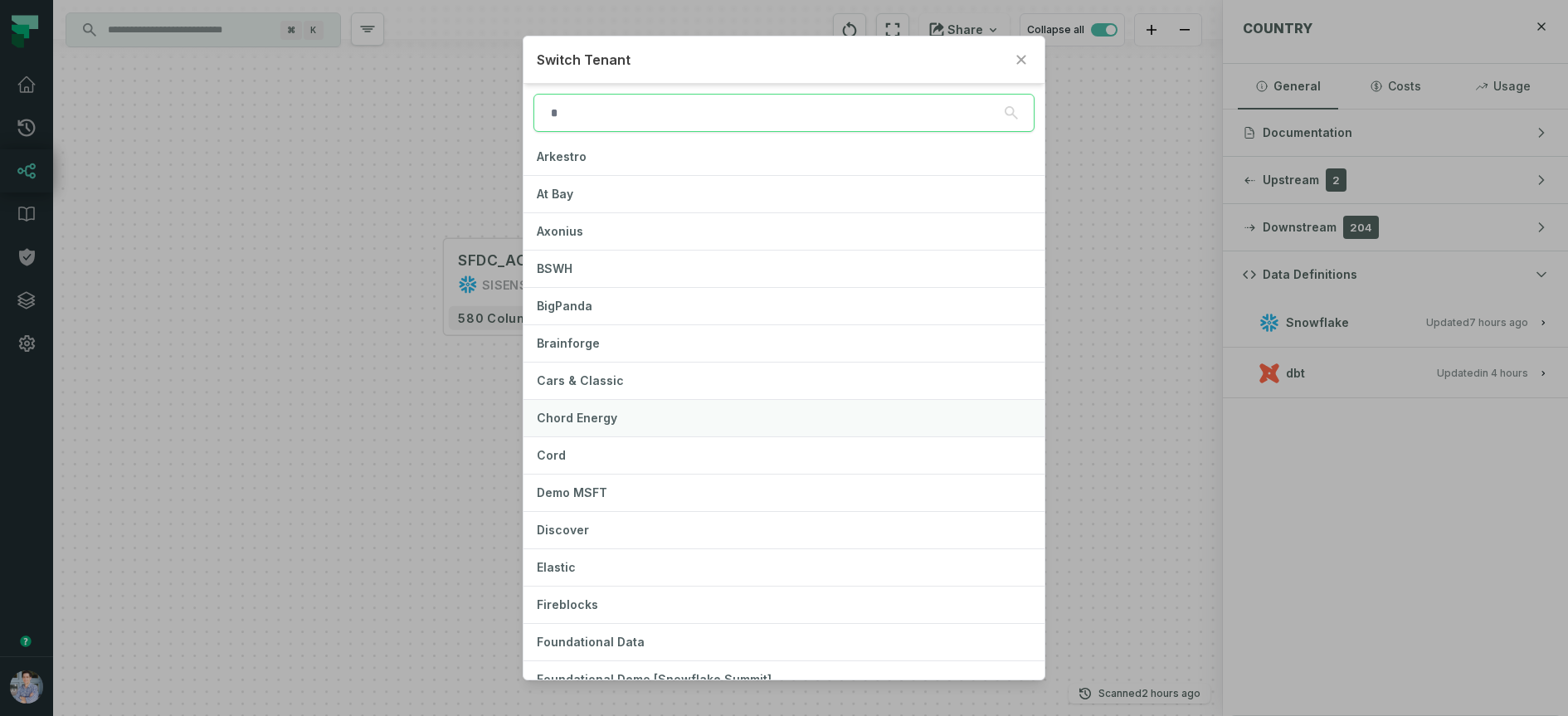
scroll to position [64, 0]
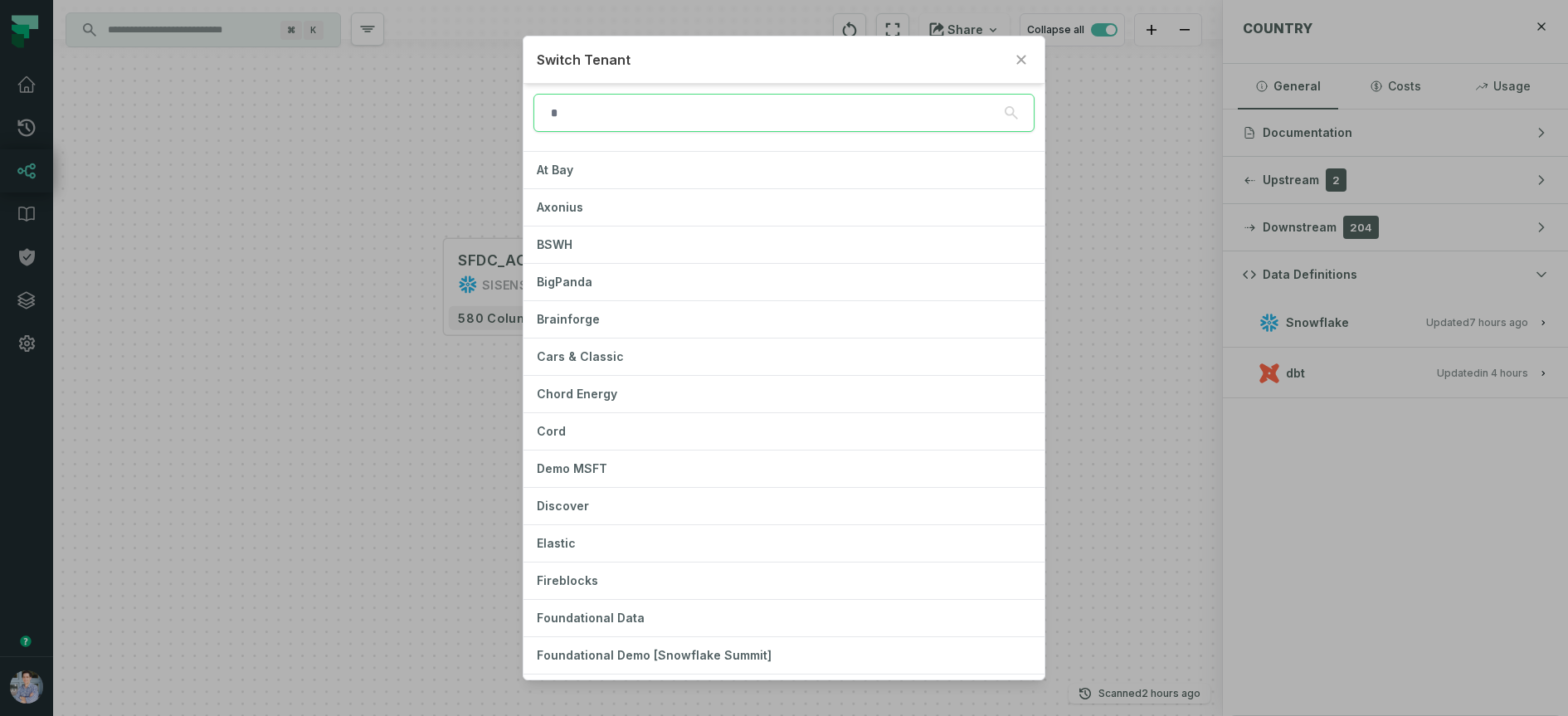
click at [691, 104] on input "search" at bounding box center [784, 113] width 501 height 38
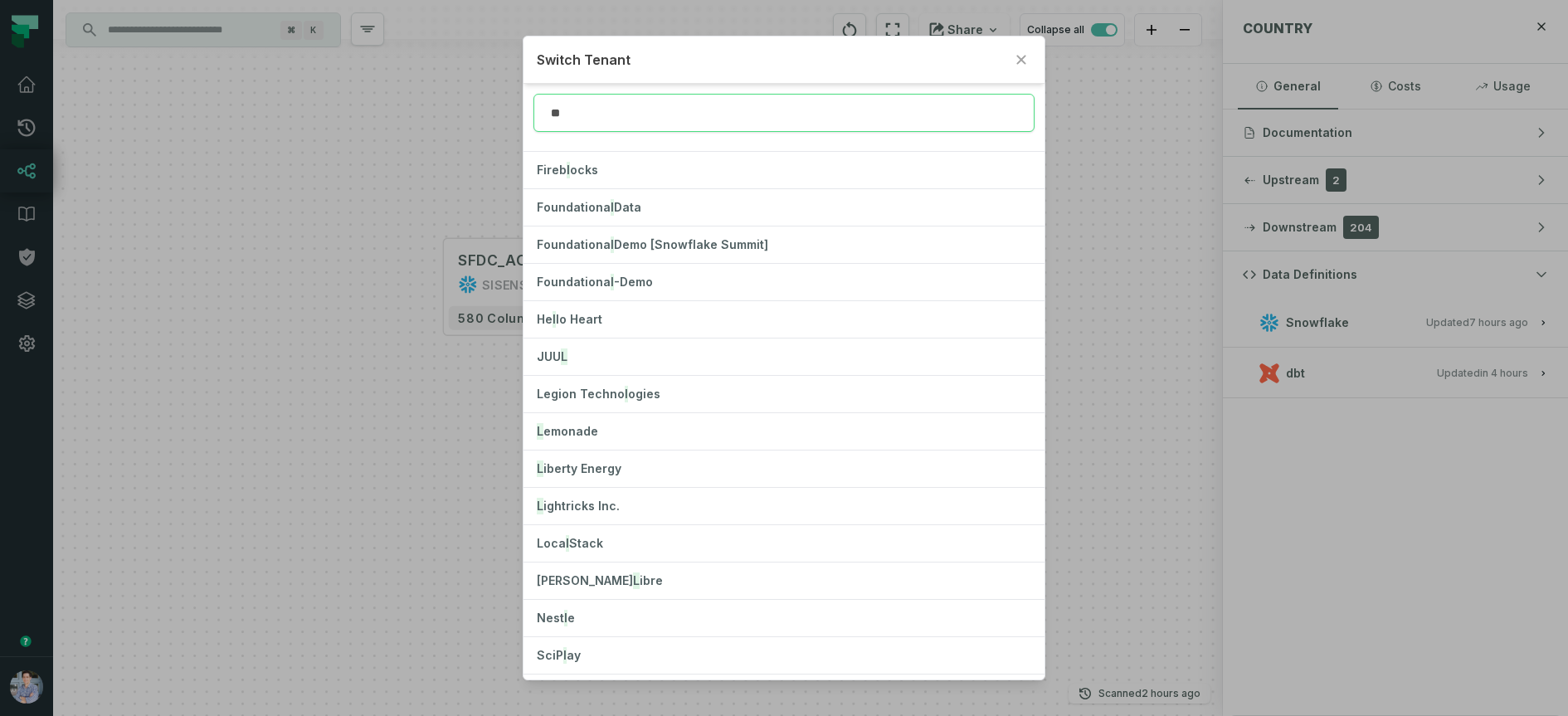
scroll to position [0, 0]
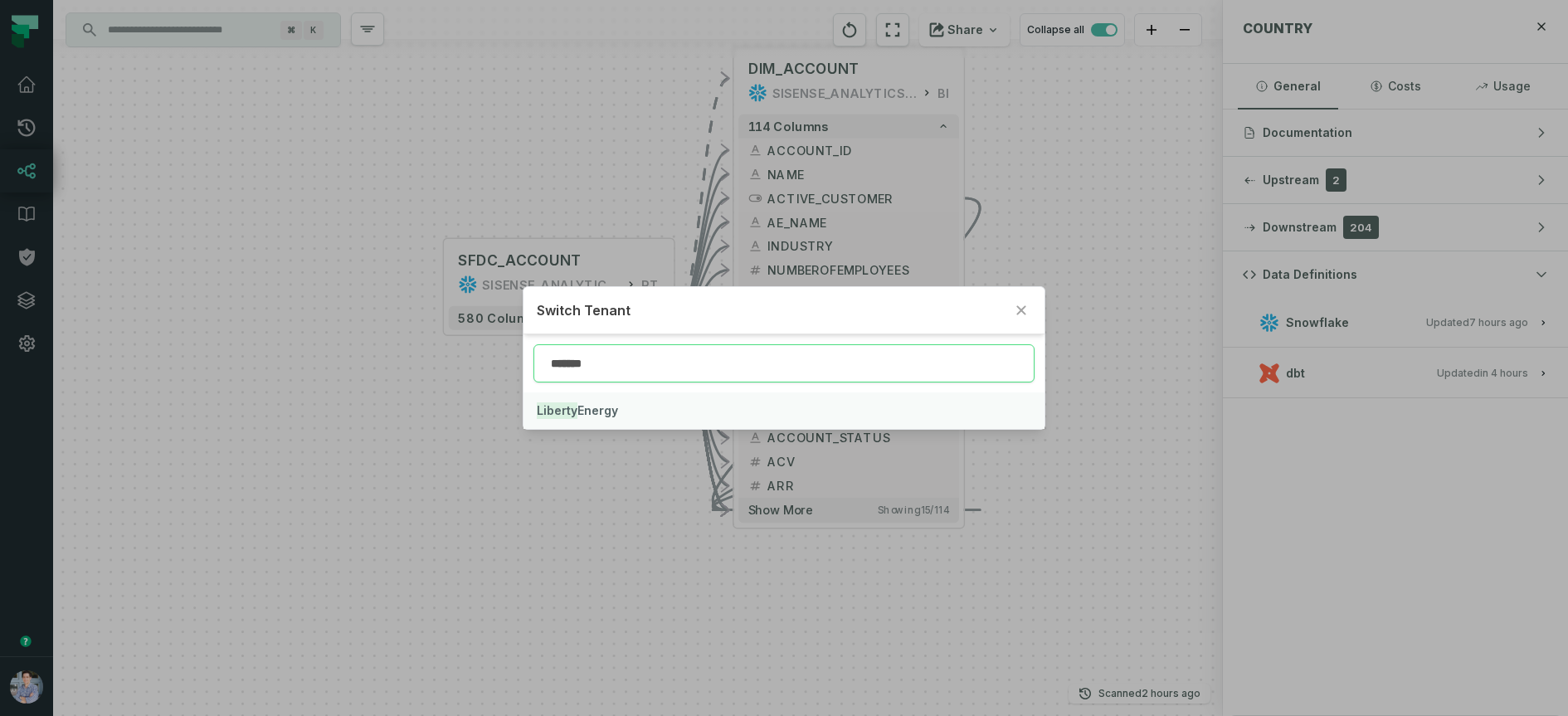
type input "*******"
click at [574, 404] on mark "Liberty" at bounding box center [557, 411] width 41 height 17
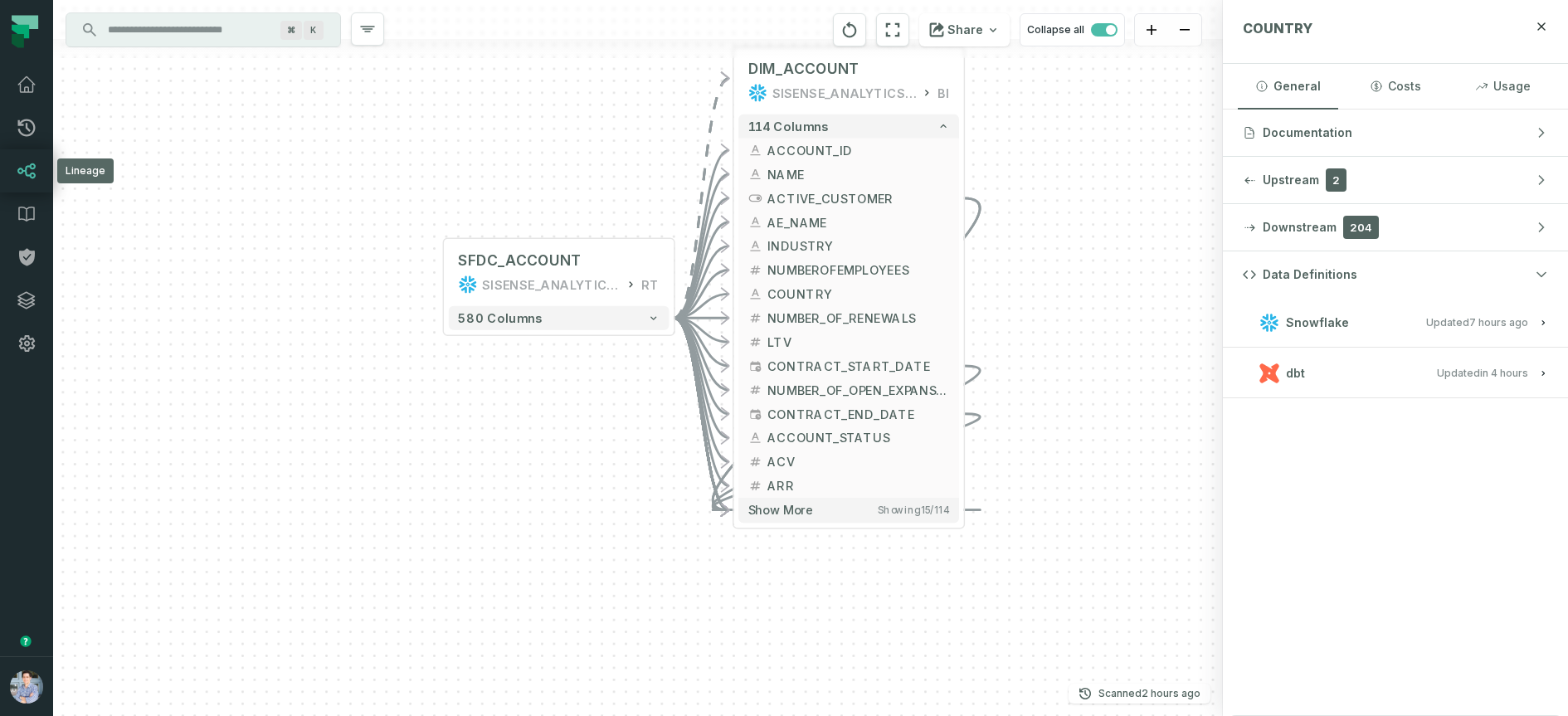
click at [31, 162] on icon at bounding box center [27, 170] width 20 height 20
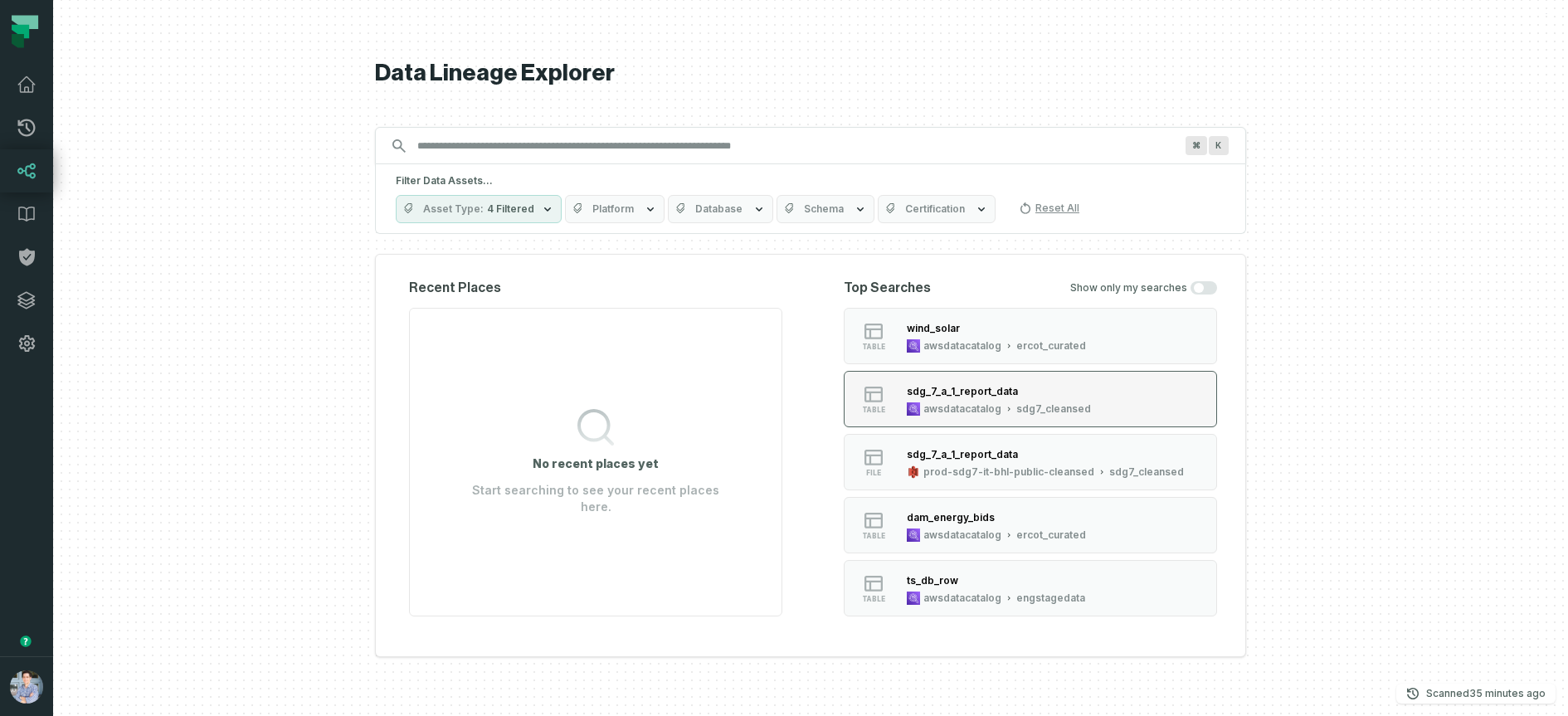
click at [1061, 398] on div "sdg_7_a_1_report_data" at bounding box center [999, 391] width 185 height 17
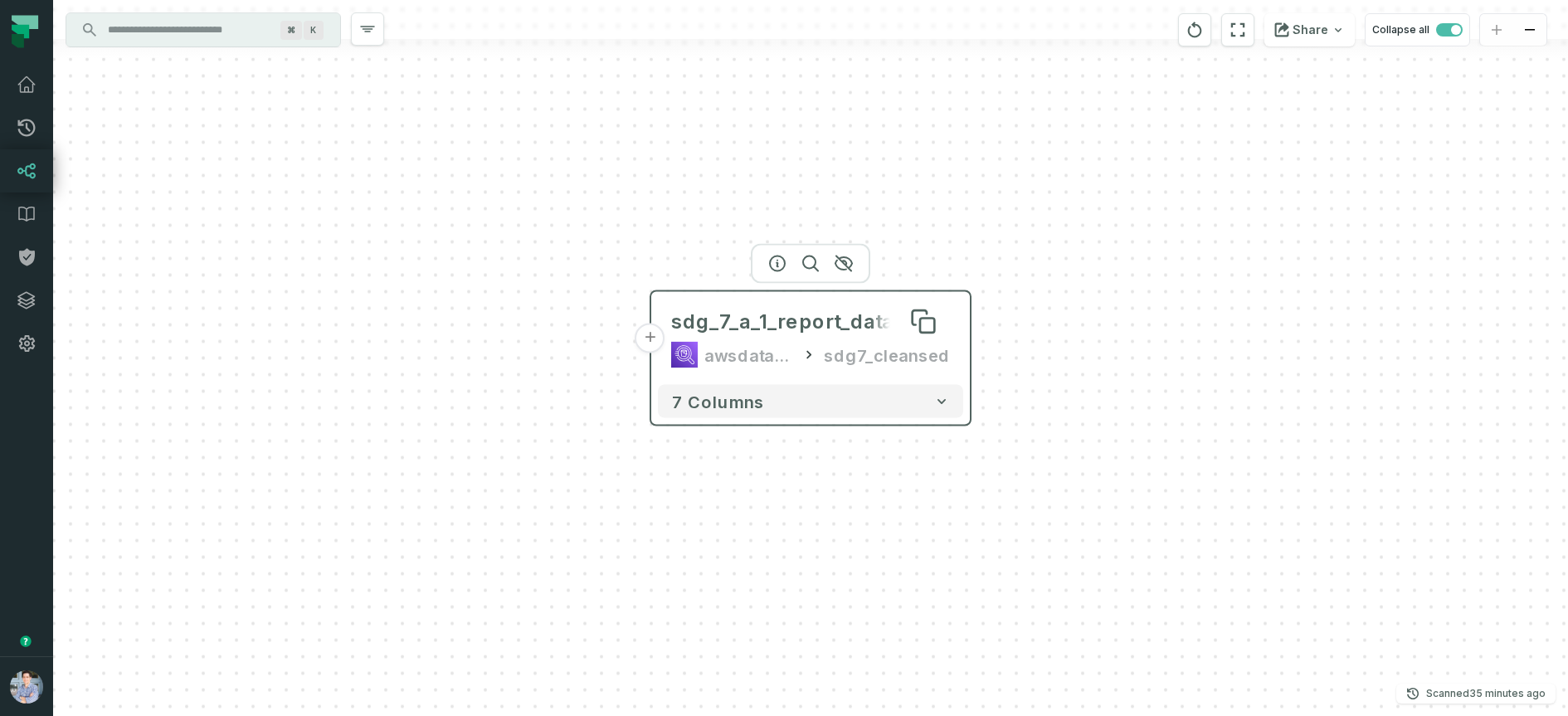
click at [771, 323] on div "sdg_7_a_1_report_data" at bounding box center [782, 322] width 223 height 27
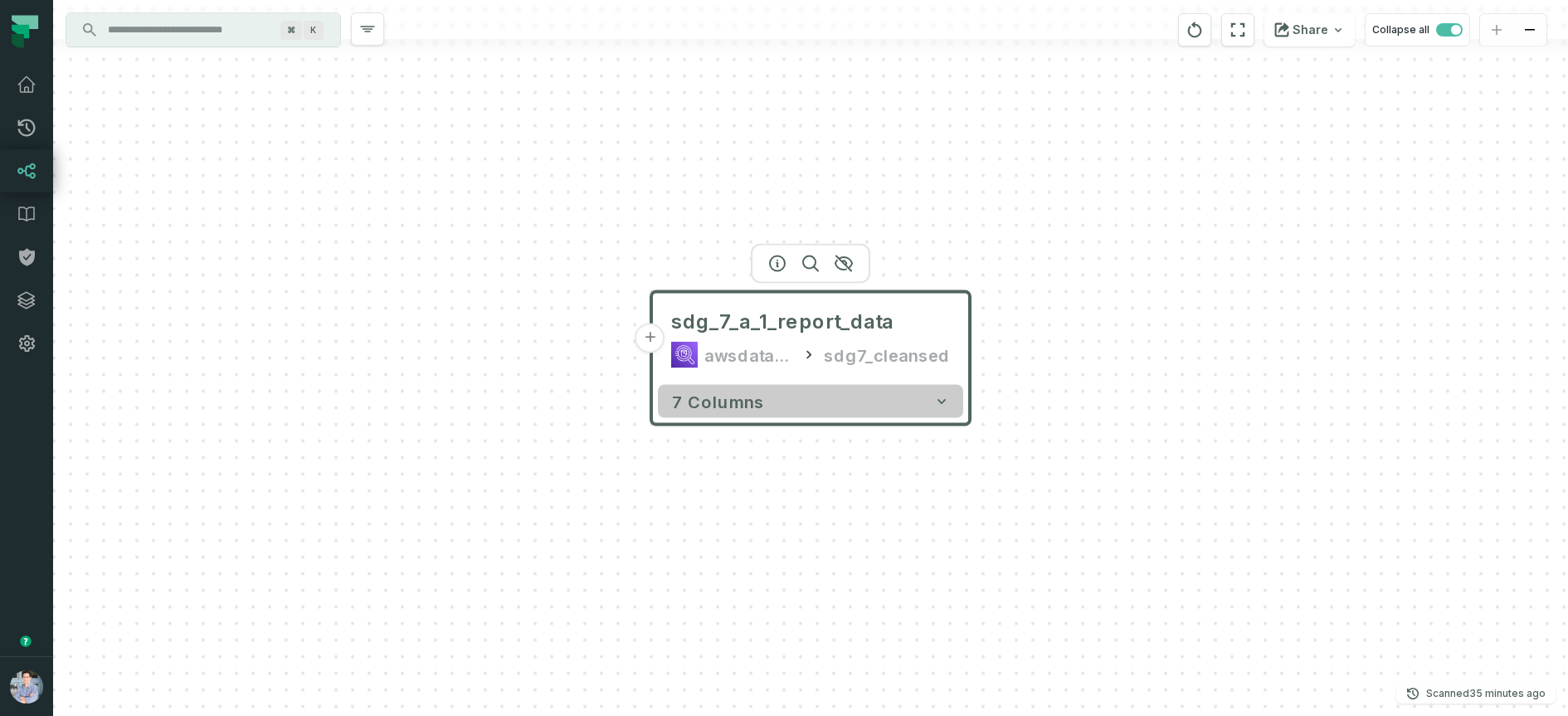
click at [817, 410] on button "7 columns" at bounding box center [811, 402] width 306 height 33
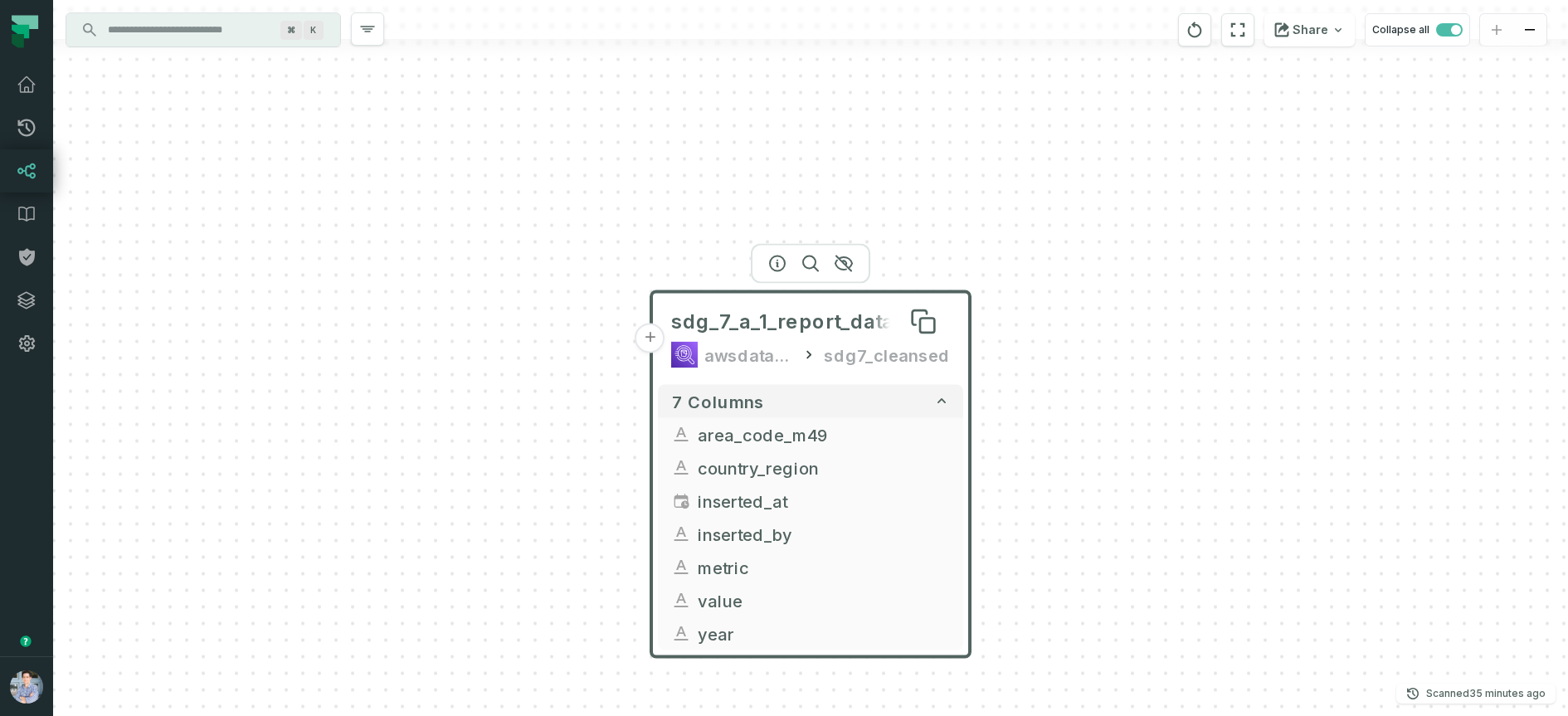
click at [781, 313] on span "sdg_7_a_1_report_data" at bounding box center [782, 322] width 223 height 27
click at [782, 272] on div at bounding box center [811, 264] width 119 height 40
click at [782, 260] on icon "button" at bounding box center [777, 263] width 20 height 20
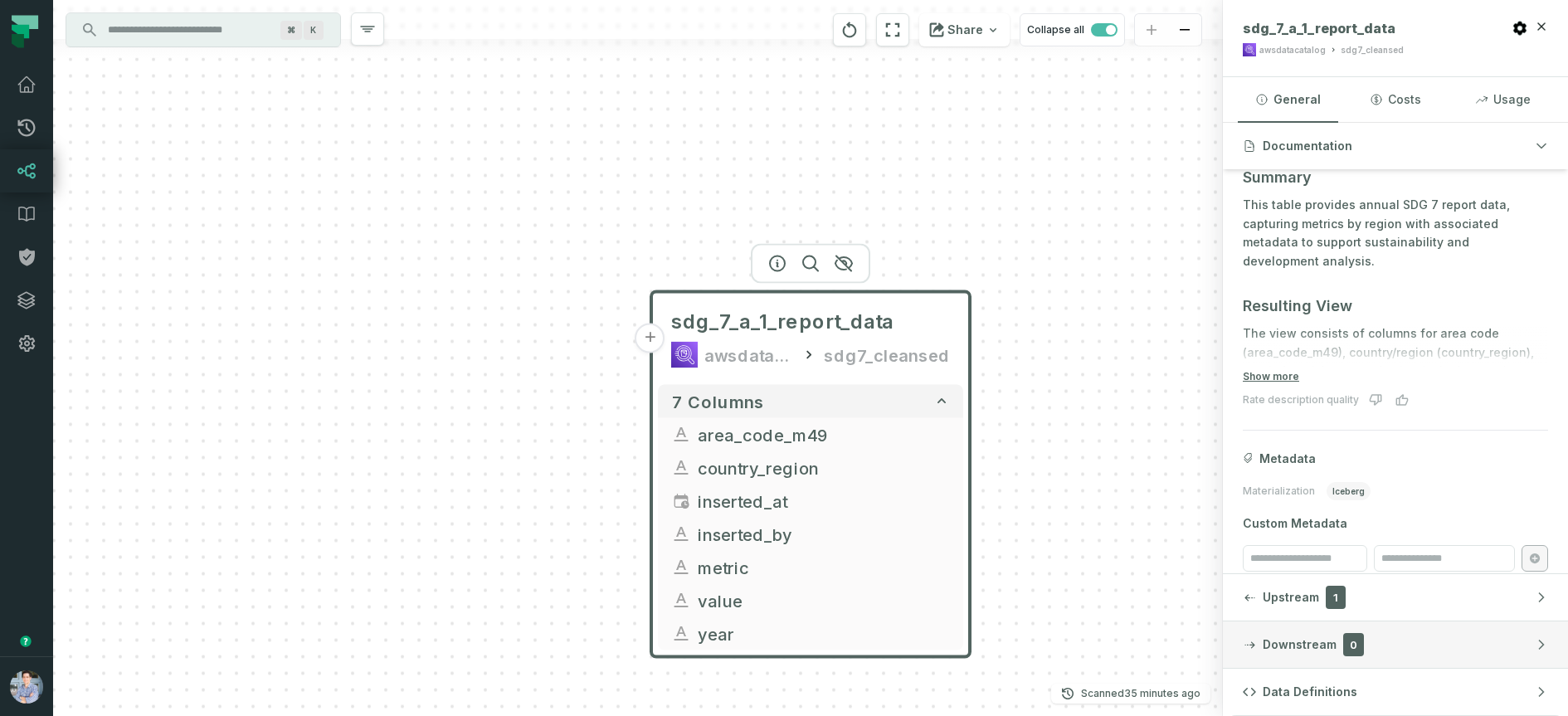
scroll to position [198, 0]
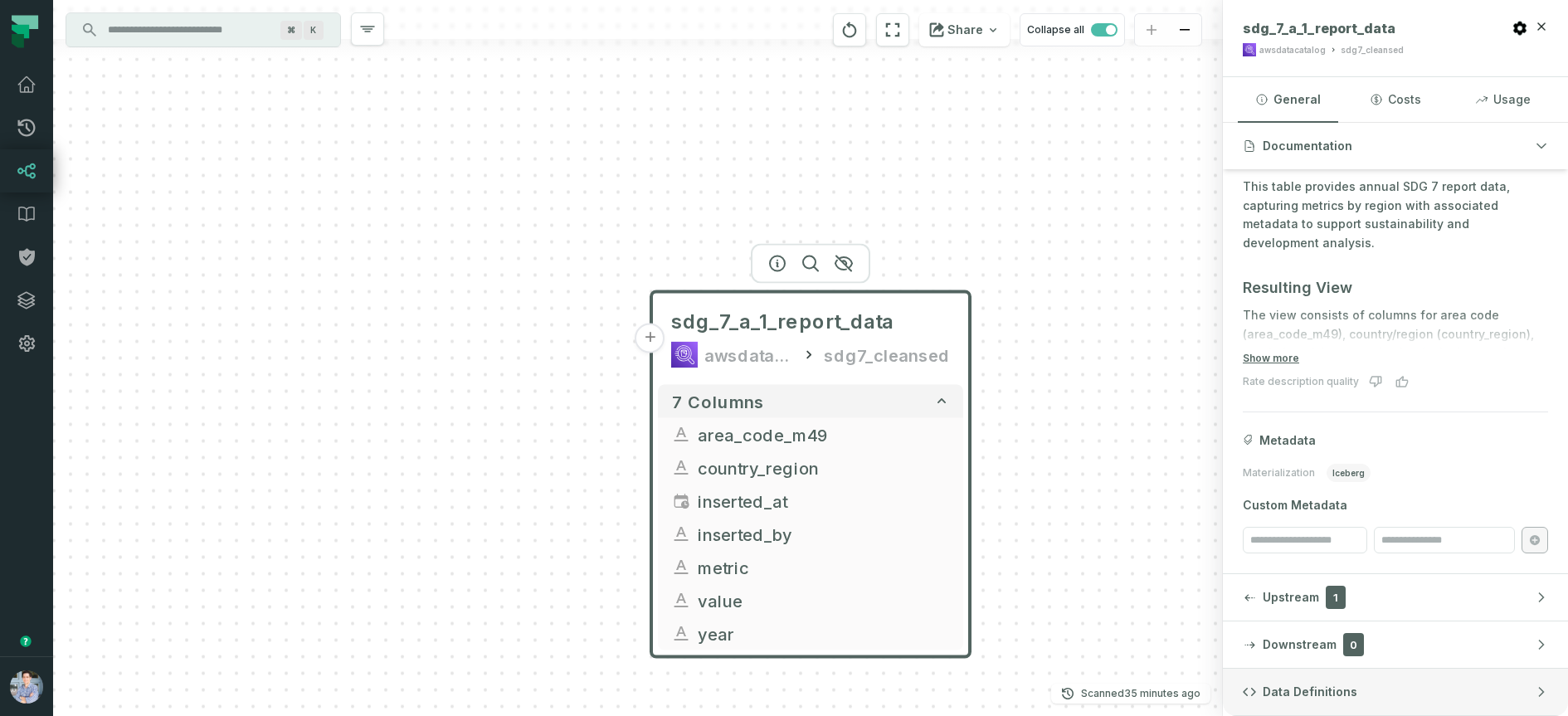
click at [1353, 694] on button "Data Definitions" at bounding box center [1396, 691] width 346 height 46
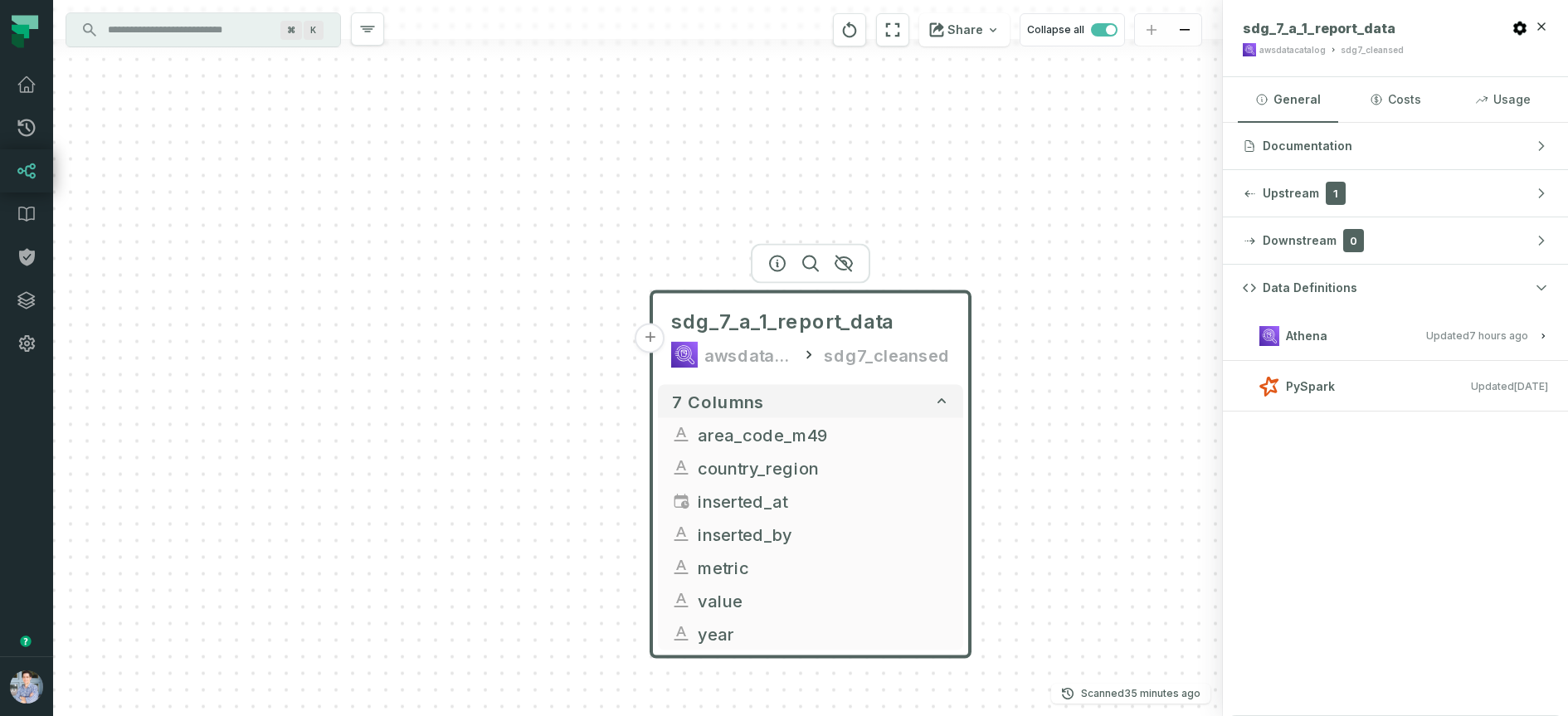
click at [1506, 335] on relative-time "[DATE] 1:01:35 AM" at bounding box center [1499, 335] width 59 height 12
click at [1369, 325] on button "Athena Updated [DATE] 1:01:35 AM" at bounding box center [1396, 336] width 306 height 23
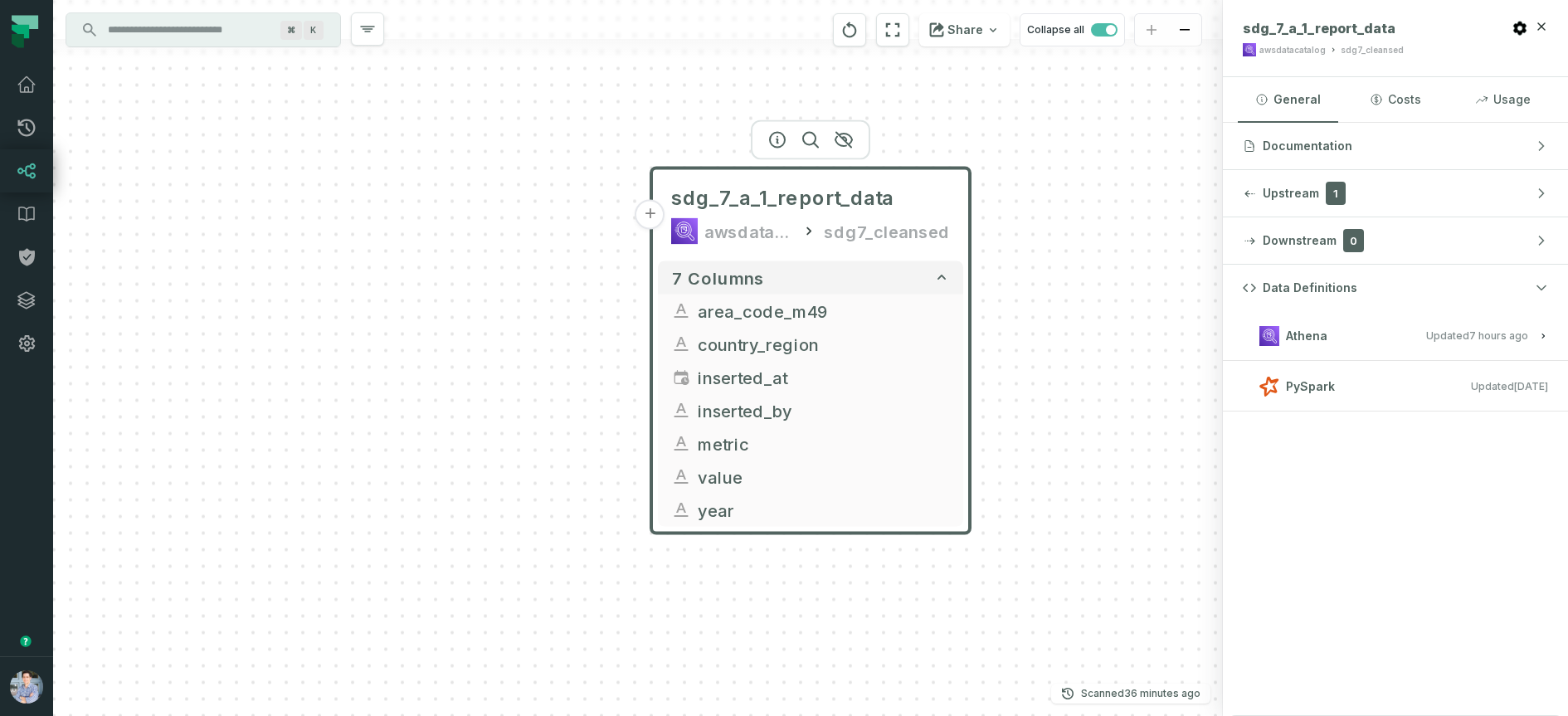
drag, startPoint x: 1034, startPoint y: 460, endPoint x: 1034, endPoint y: 327, distance: 133.0
click at [1034, 327] on div "+ sdg_7_a_1_report_data awsdatacatalog sdg7_cleansed 7 columns + area_code_m49 …" at bounding box center [638, 358] width 1170 height 716
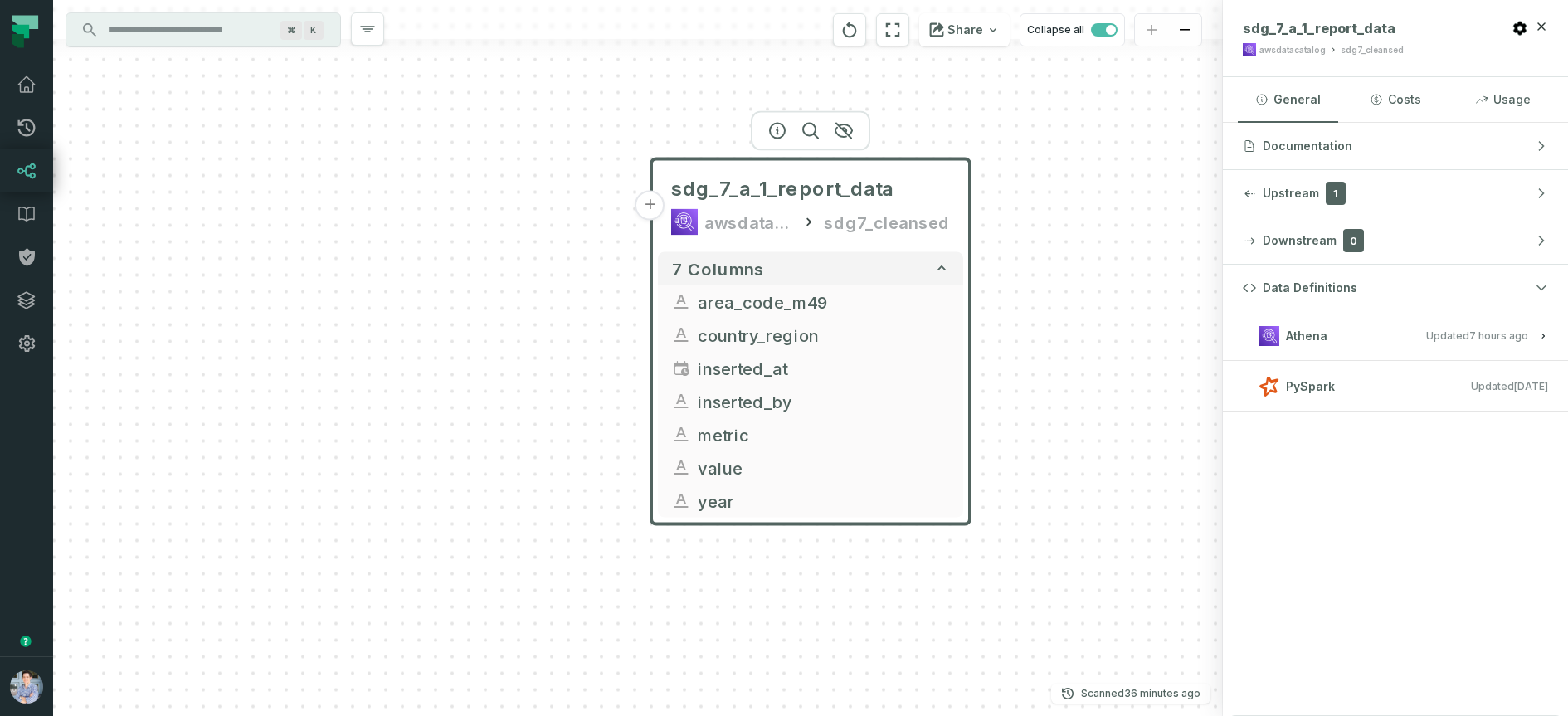
click at [1299, 328] on span "Athena" at bounding box center [1307, 336] width 42 height 17
click at [1327, 482] on h3 "PySpark Updated [DATE] 9:41:23 PM" at bounding box center [1396, 467] width 346 height 50
click at [1157, 416] on div "+ sdg_7_a_1_report_data awsdatacatalog sdg7_cleansed 7 columns + area_code_m49 …" at bounding box center [638, 358] width 1170 height 716
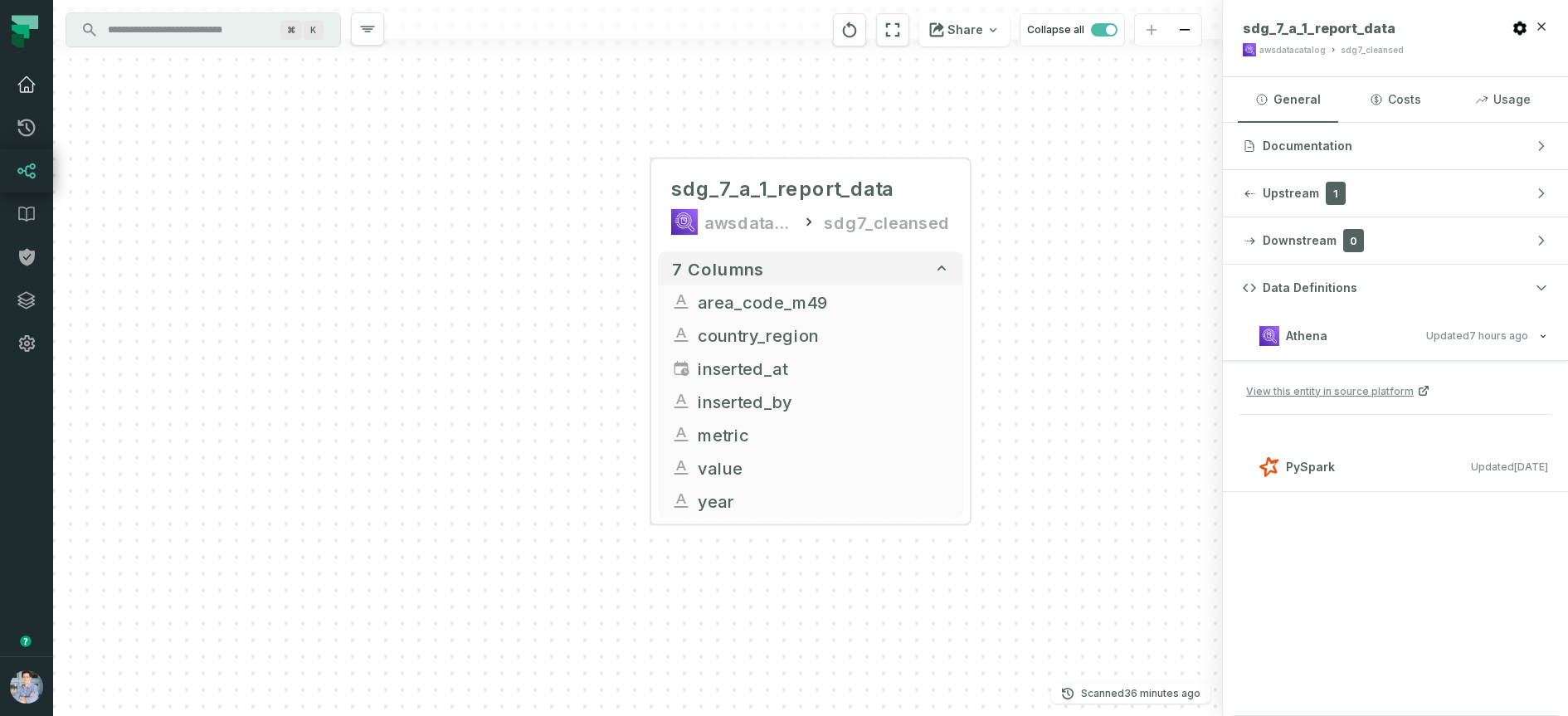
click at [30, 84] on icon at bounding box center [27, 84] width 20 height 20
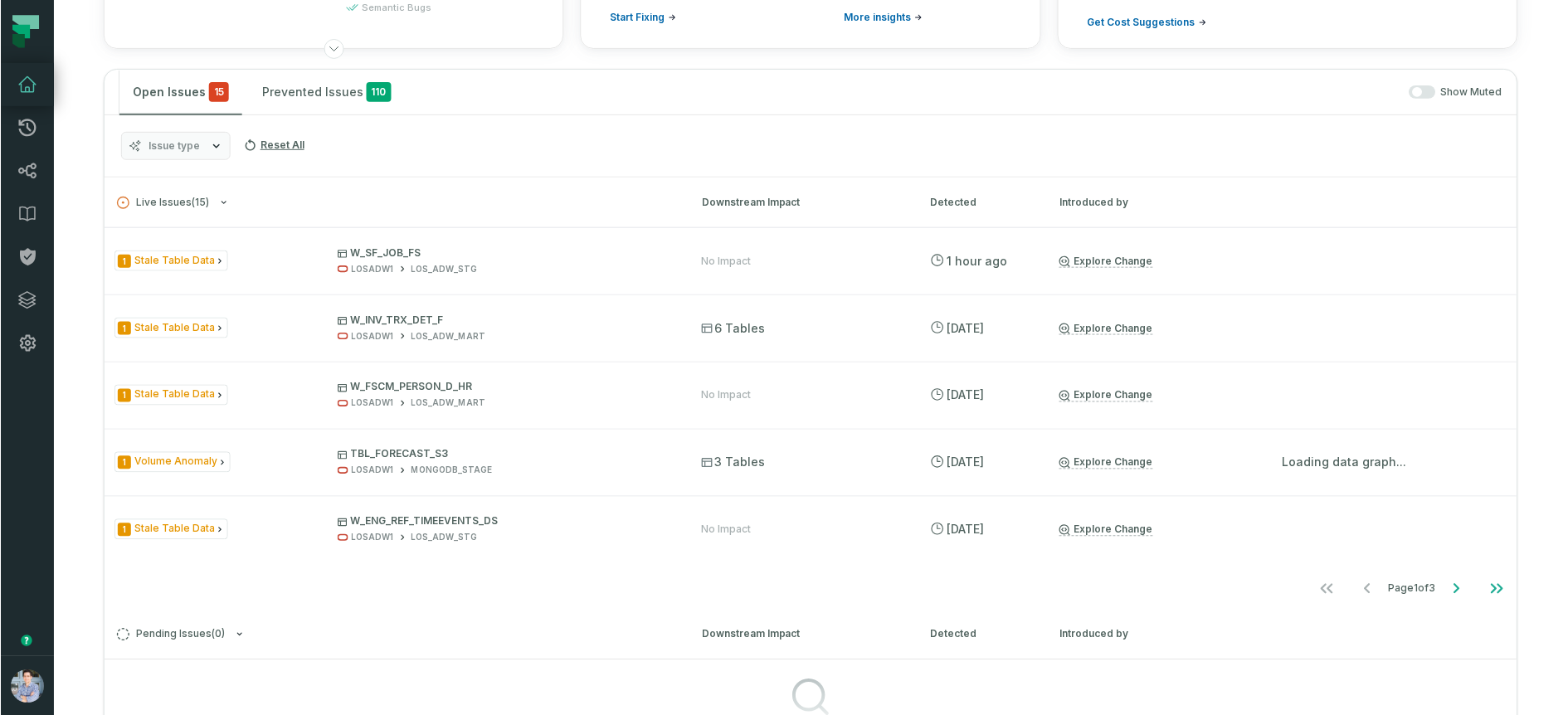
scroll to position [261, 0]
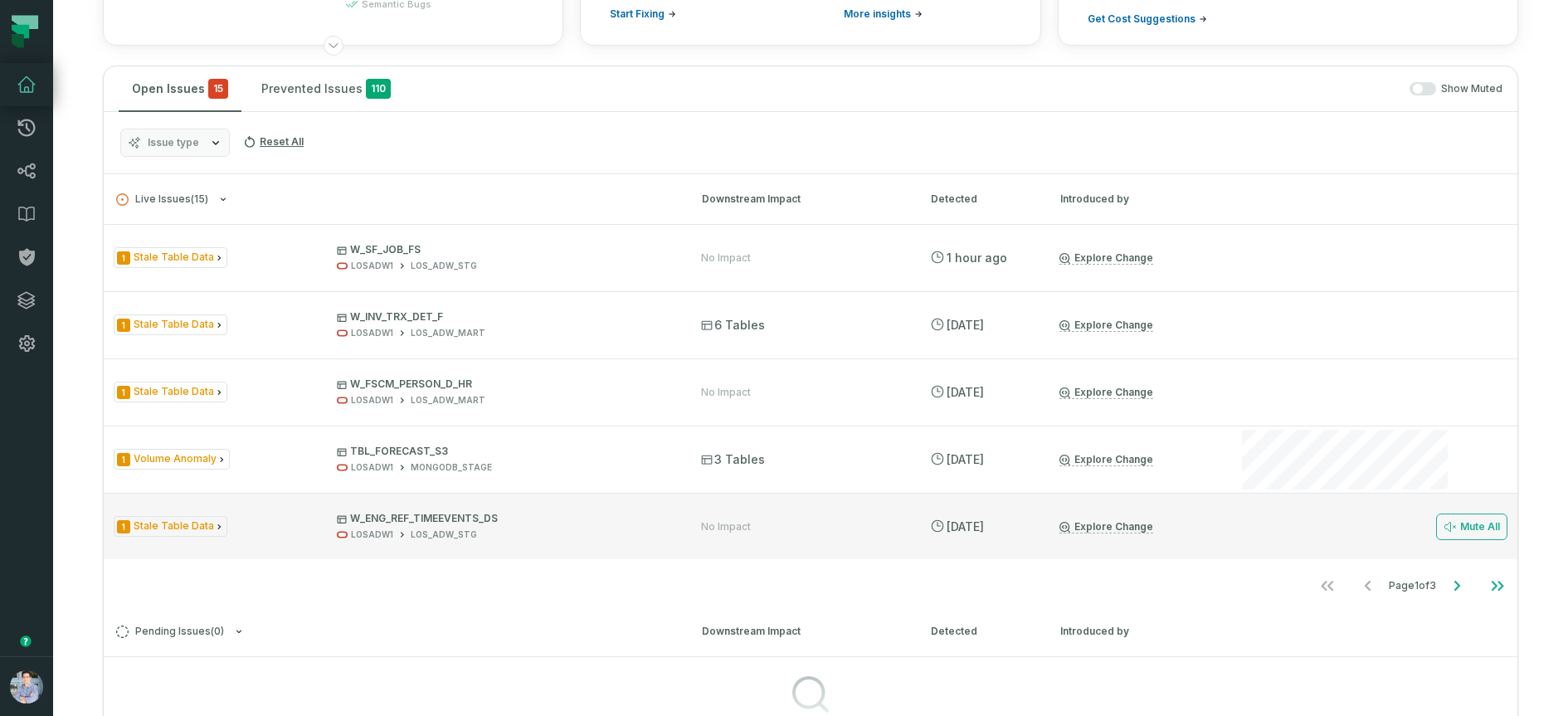
click at [1112, 527] on link "Explore Change" at bounding box center [1106, 527] width 94 height 13
